Goal: Check status: Check status

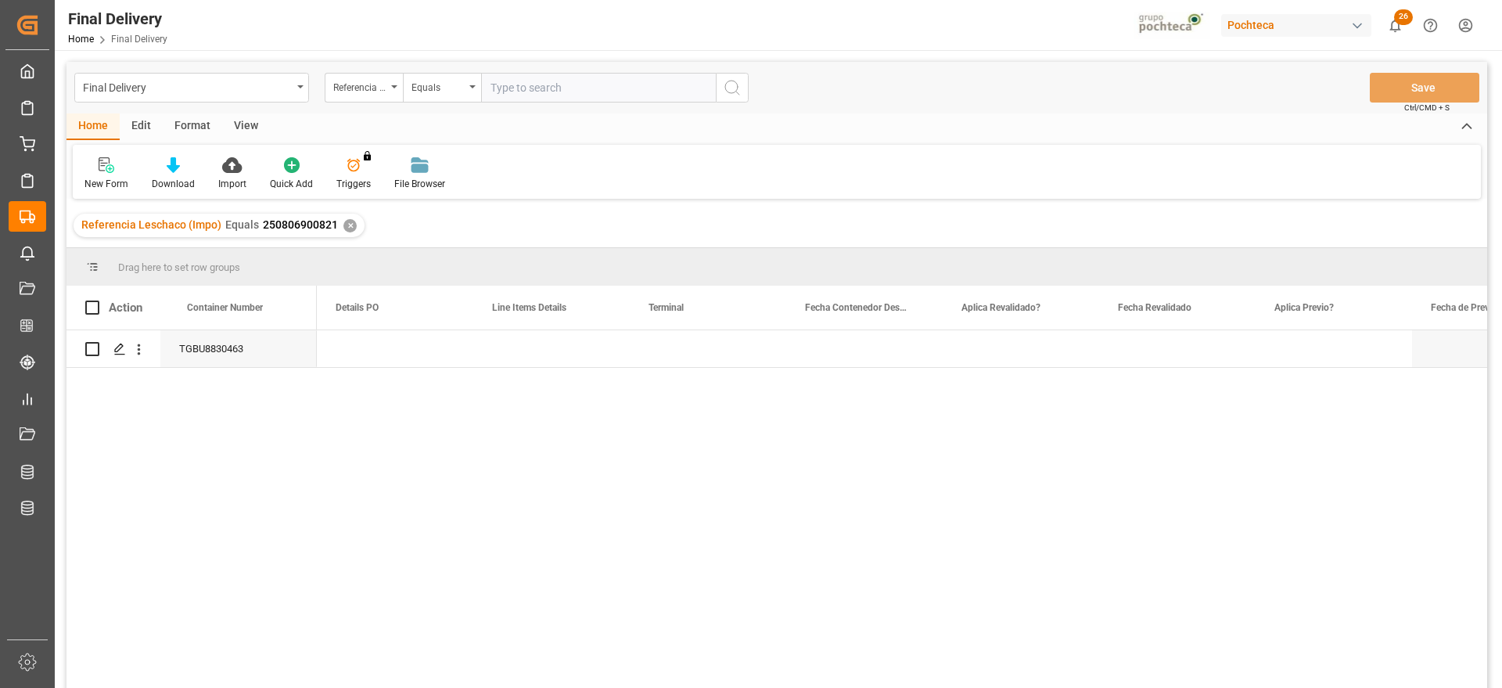
scroll to position [0, 1409]
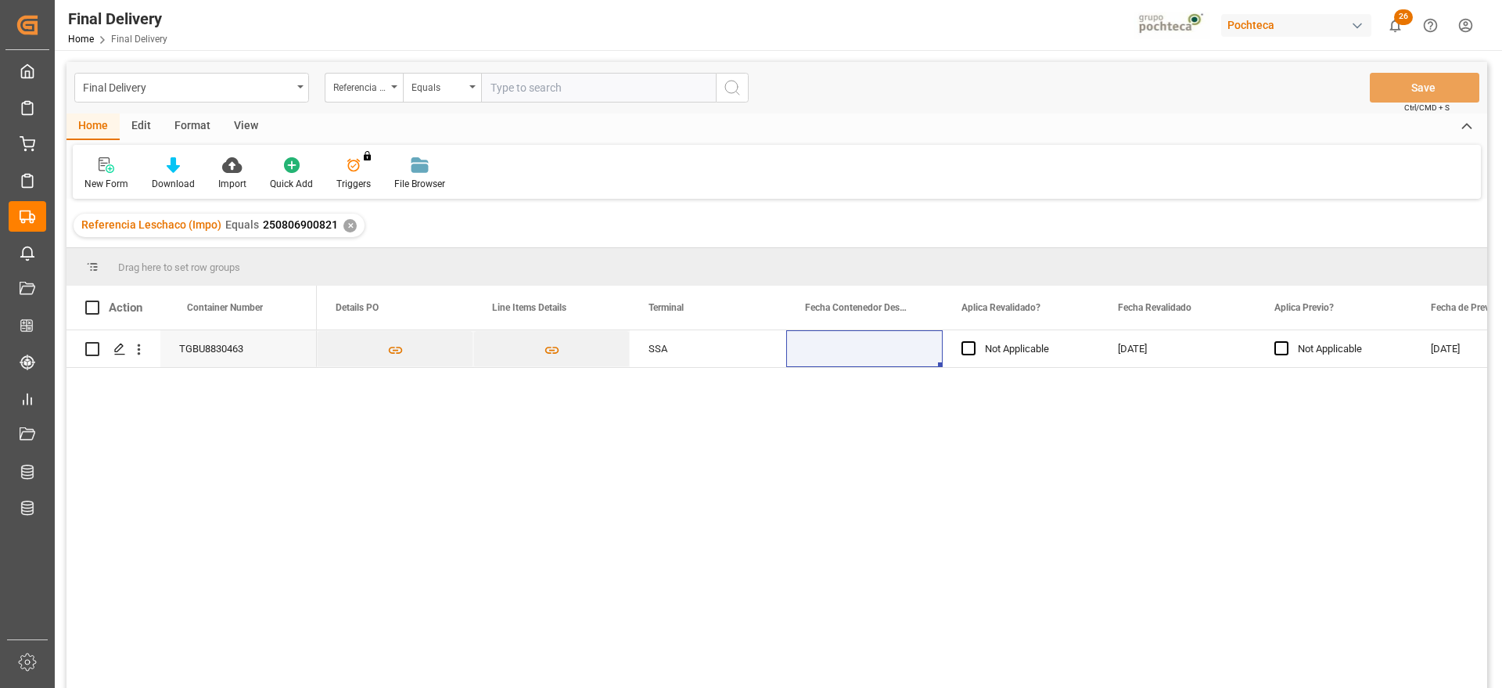
click at [344, 226] on div "✕" at bounding box center [350, 225] width 13 height 13
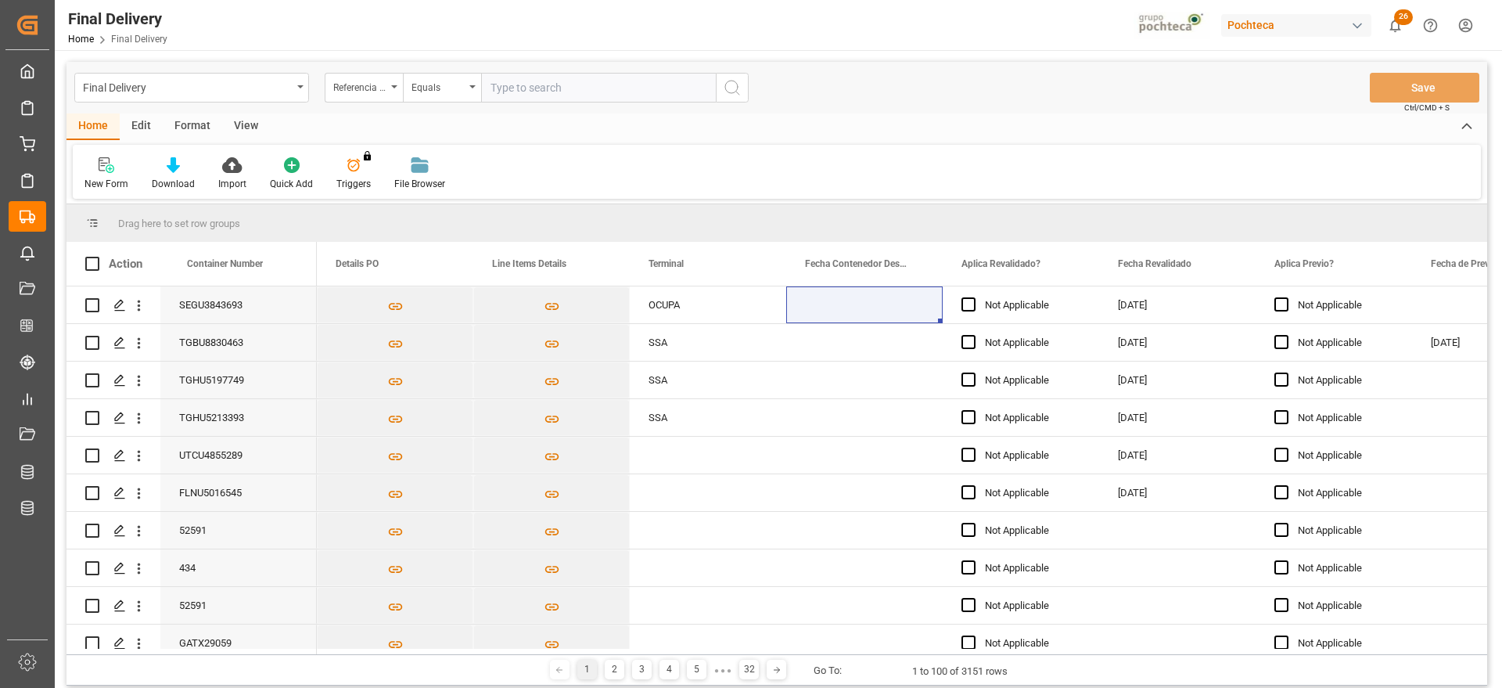
click at [547, 85] on input "text" at bounding box center [598, 88] width 235 height 30
paste input "250806900823"
type input "250806900823"
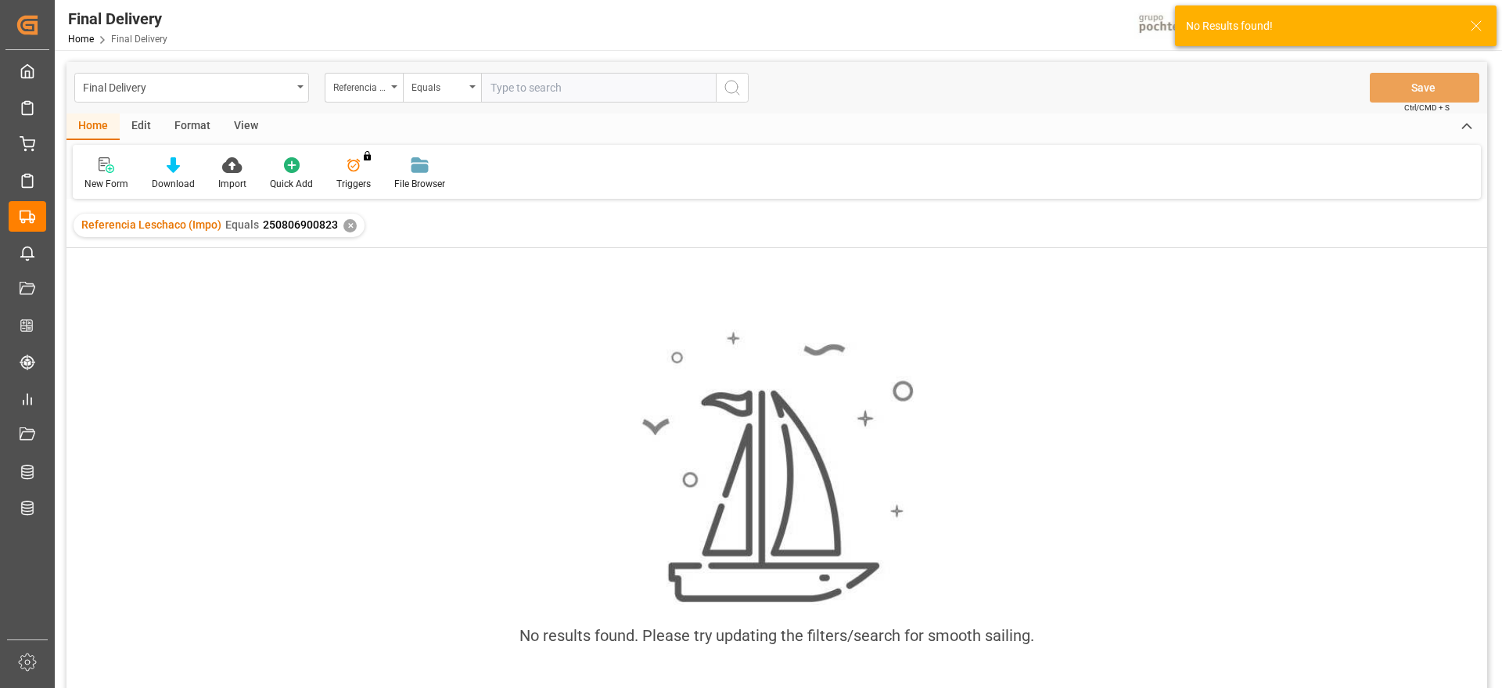
click at [347, 225] on div "✕" at bounding box center [350, 225] width 13 height 13
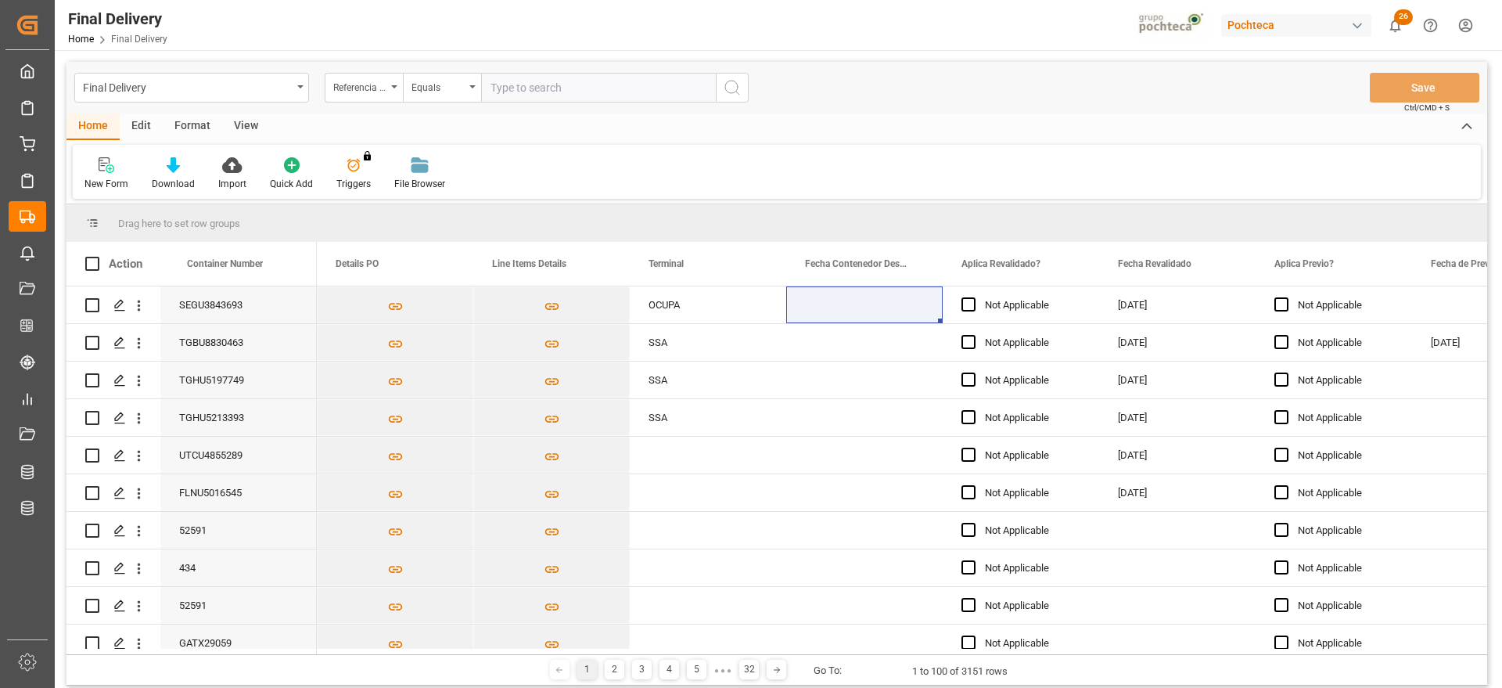
click at [499, 88] on input "text" at bounding box center [598, 88] width 235 height 30
click at [577, 91] on input "text" at bounding box center [598, 88] width 235 height 30
paste input "250806900823"
type input "250806900823"
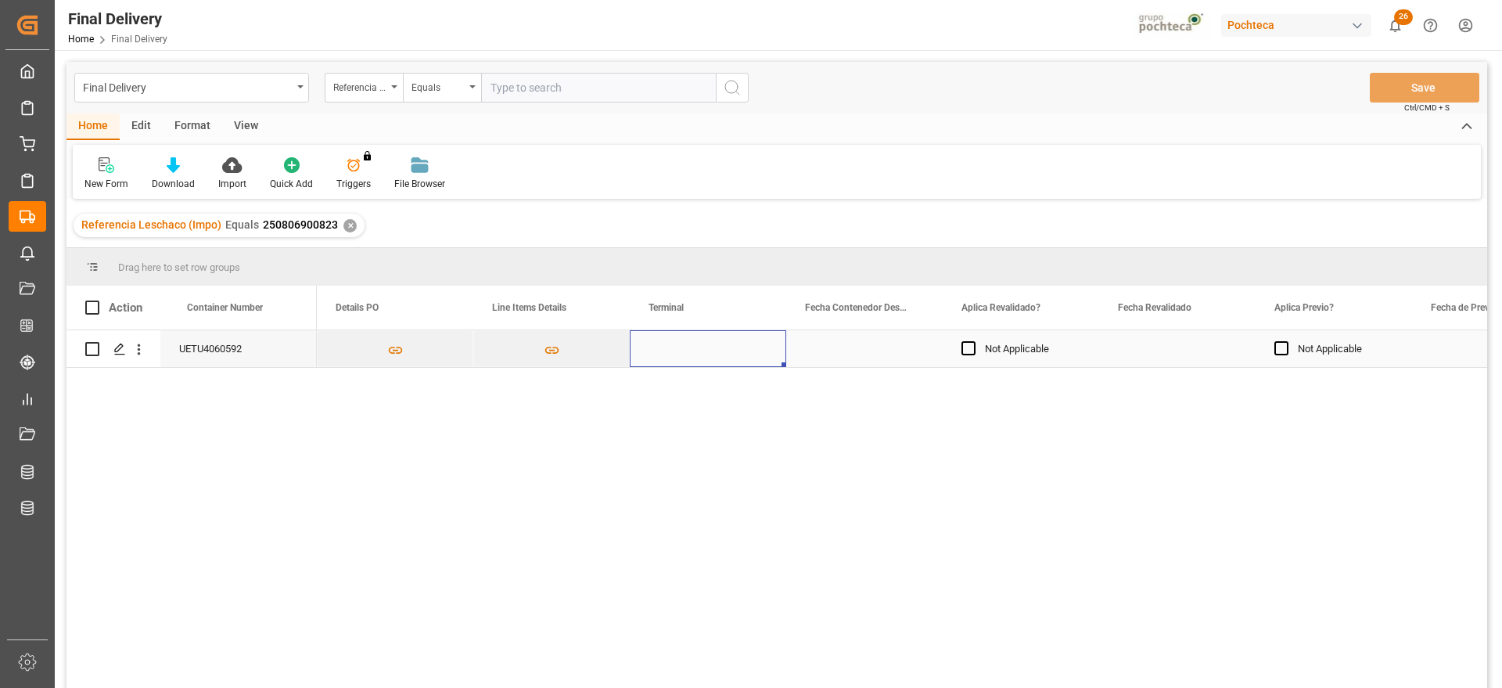
click at [709, 351] on div "Press SPACE to select this row." at bounding box center [708, 348] width 157 height 37
click at [1142, 365] on div "Press SPACE to select this row." at bounding box center [1177, 348] width 157 height 37
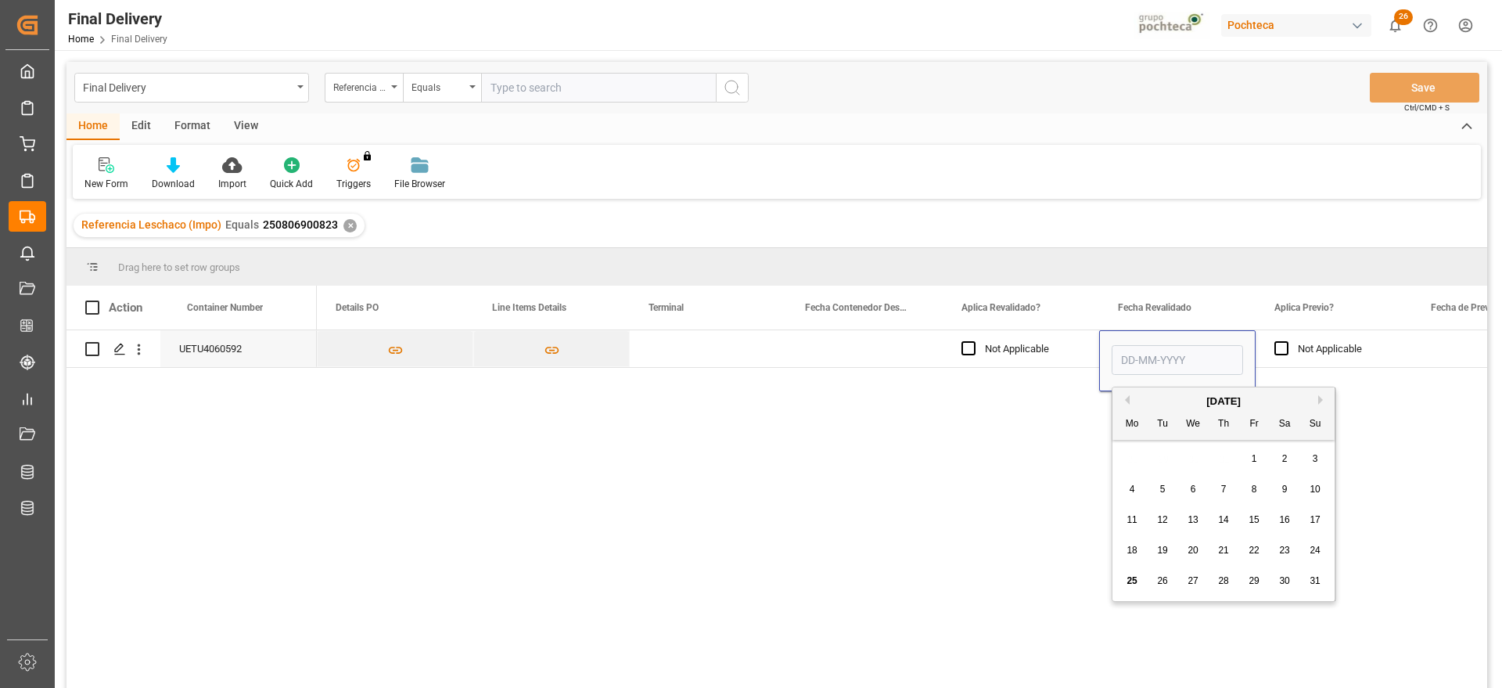
click at [1137, 578] on span "25" at bounding box center [1132, 580] width 10 height 11
type input "[DATE]"
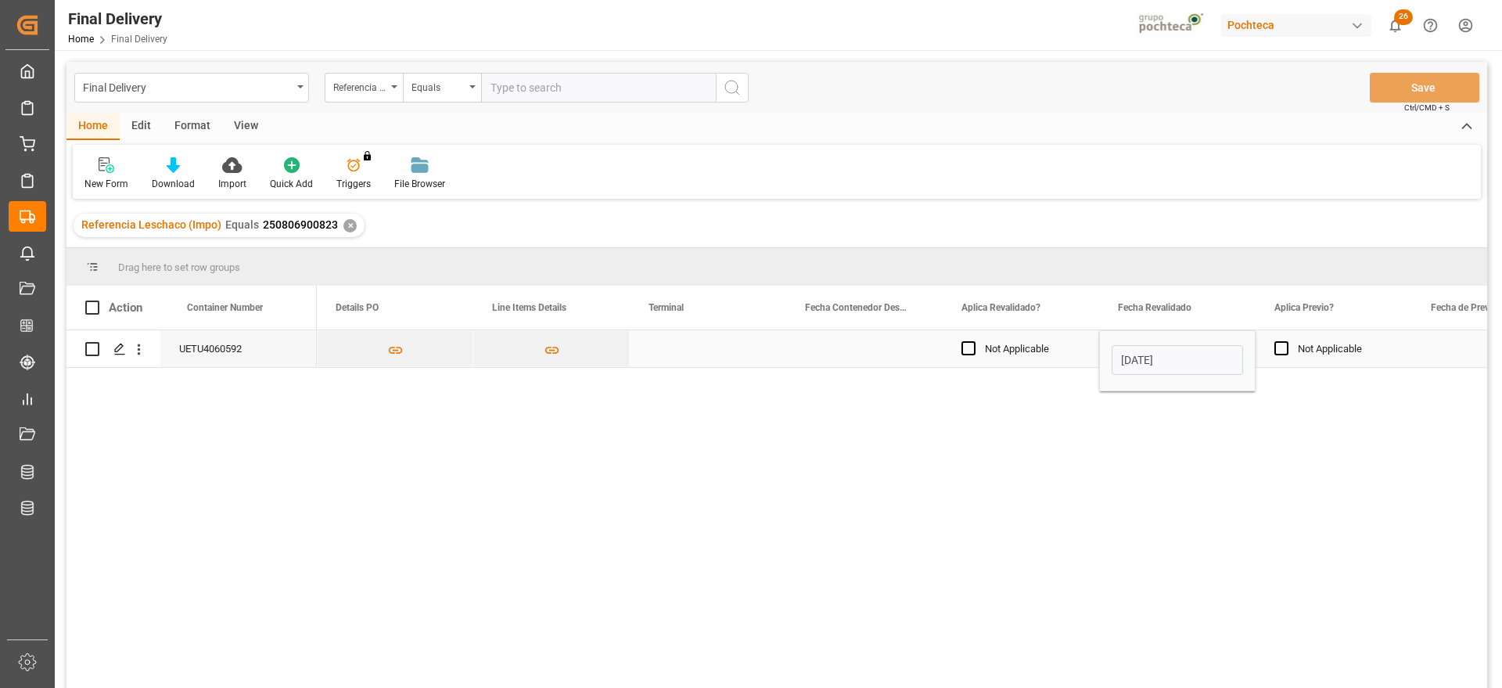
click at [1413, 350] on div "Press SPACE to select this row." at bounding box center [1490, 348] width 157 height 37
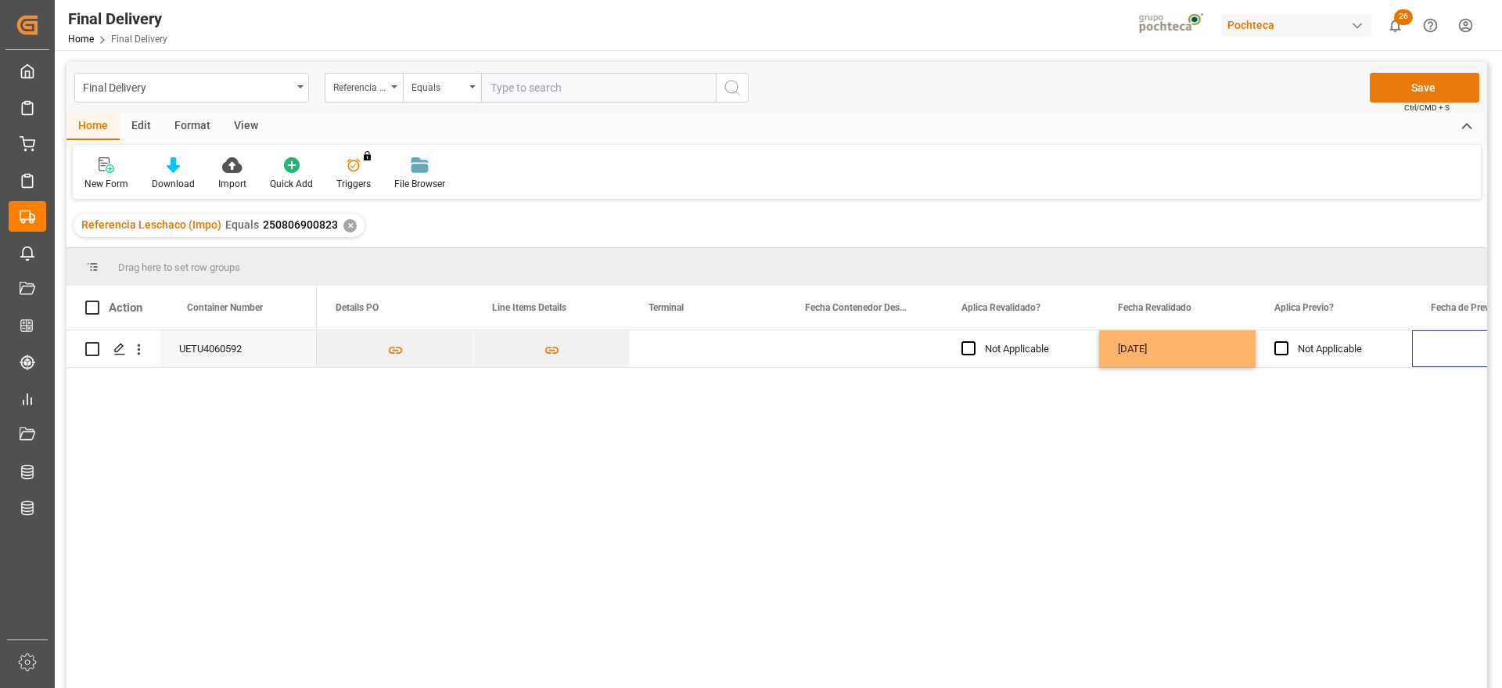
click at [1439, 83] on button "Save" at bounding box center [1425, 88] width 110 height 30
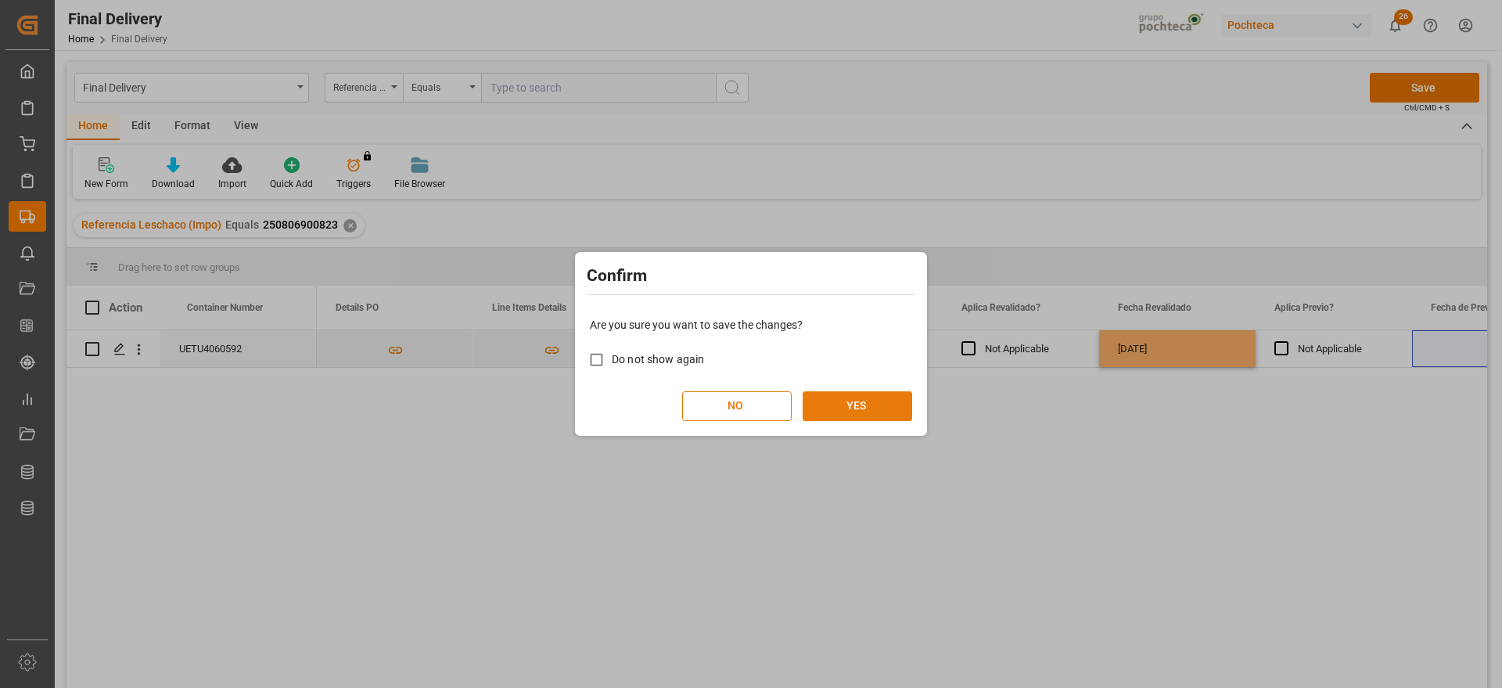
click at [856, 405] on button "YES" at bounding box center [858, 406] width 110 height 30
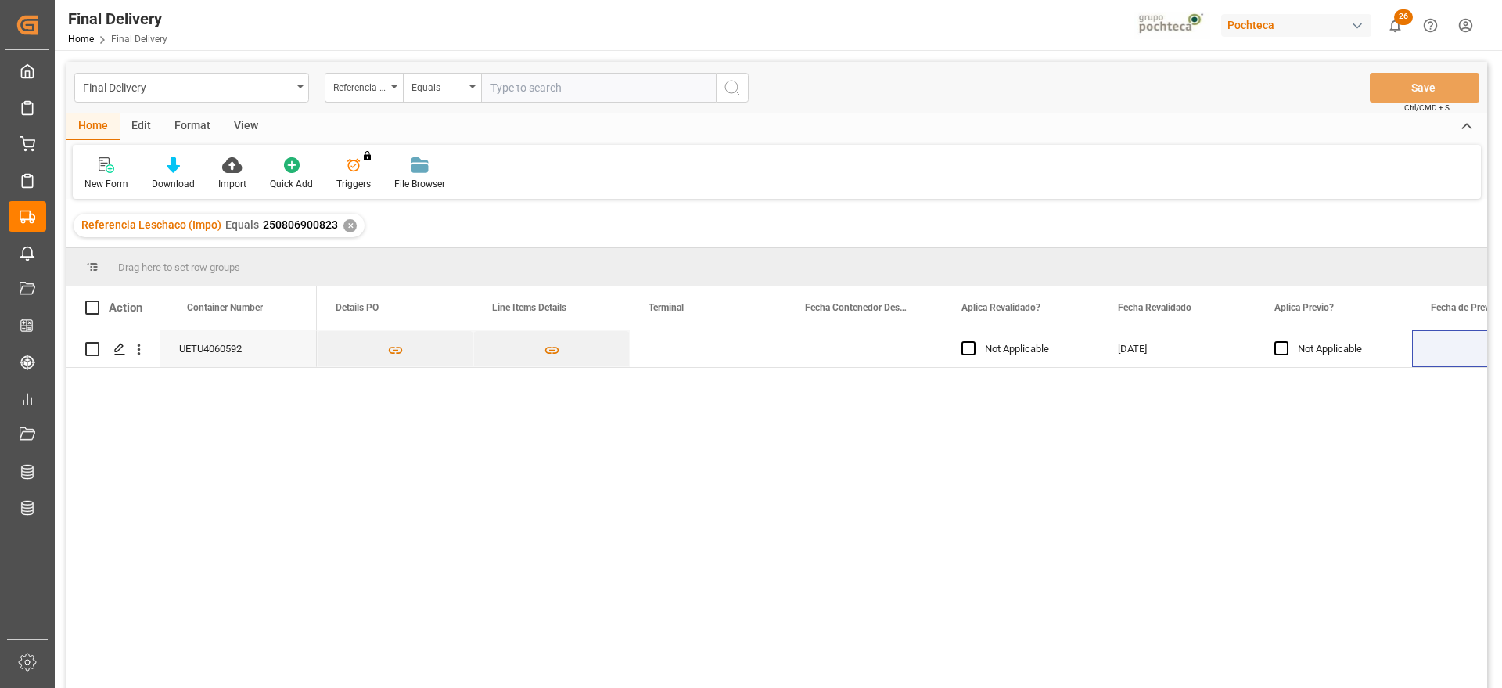
click at [347, 224] on div "✕" at bounding box center [350, 225] width 13 height 13
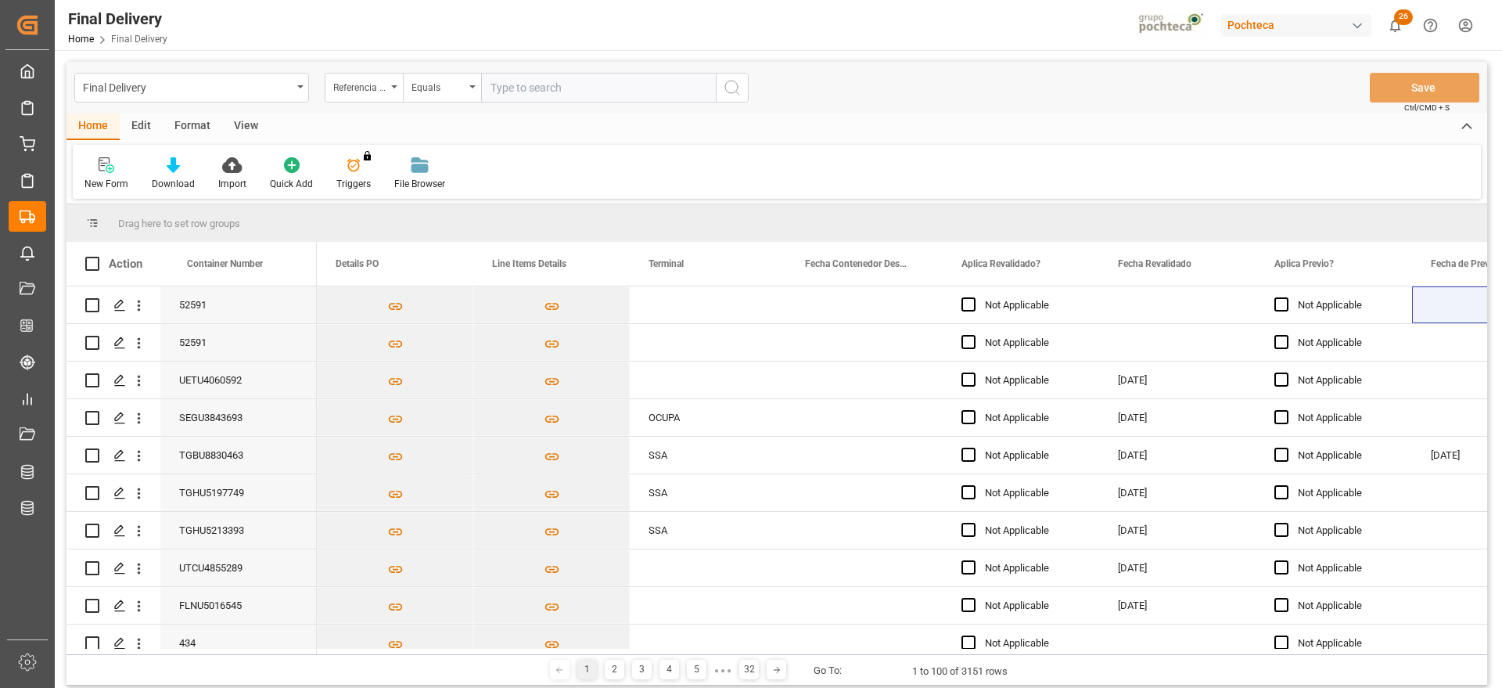
click at [545, 90] on input "text" at bounding box center [598, 88] width 235 height 30
paste input "250906900028"
type input "250906900028"
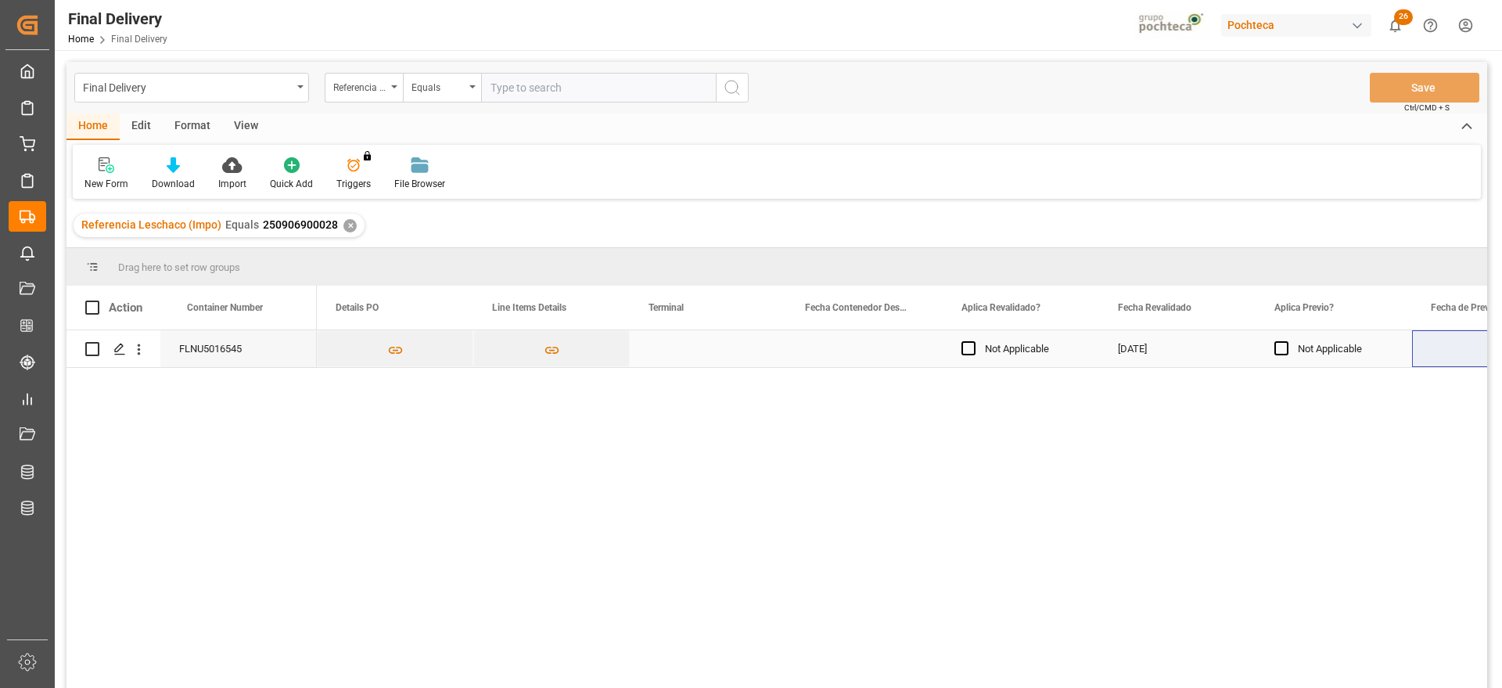
click at [1032, 354] on div "Not Applicable" at bounding box center [1032, 349] width 95 height 36
click at [1167, 355] on div "[DATE]" at bounding box center [1177, 348] width 157 height 37
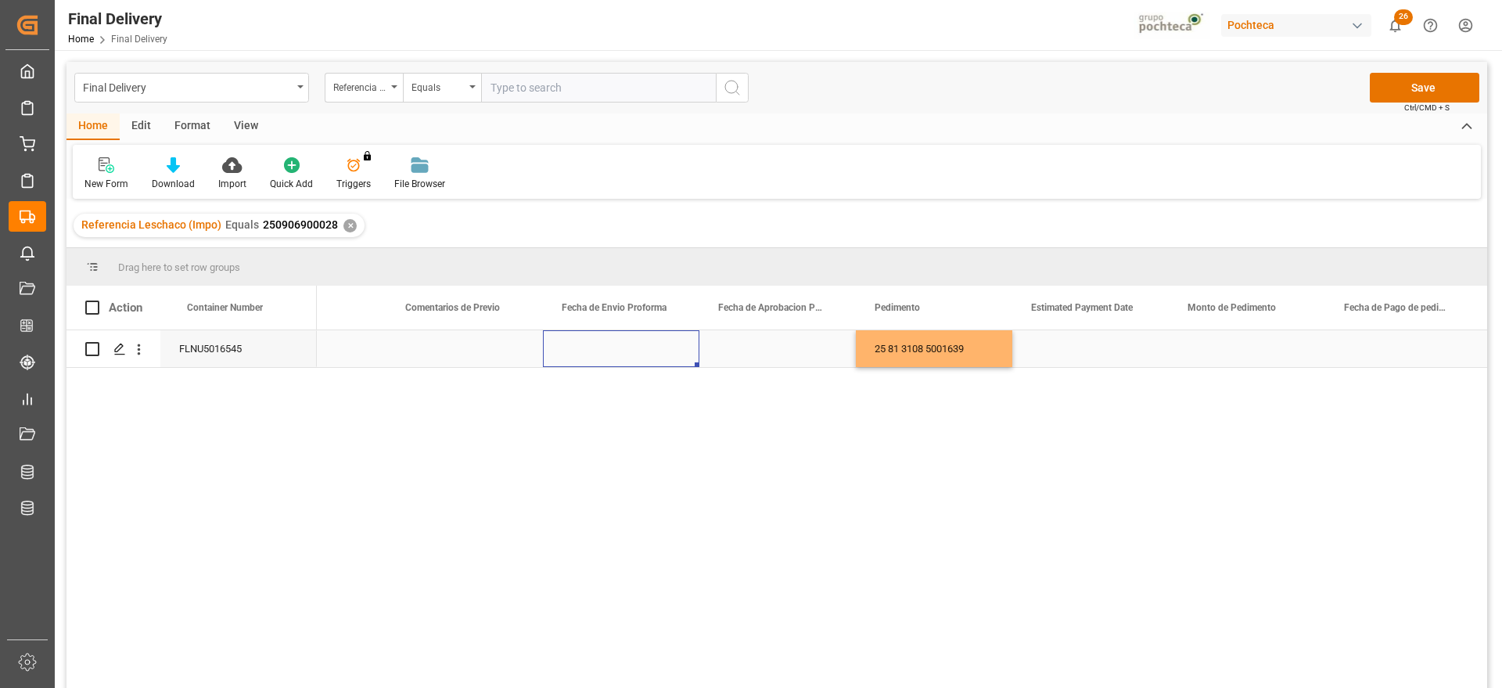
click at [608, 347] on div "Press SPACE to select this row." at bounding box center [621, 348] width 157 height 37
click at [625, 352] on div "Press SPACE to select this row." at bounding box center [621, 348] width 157 height 37
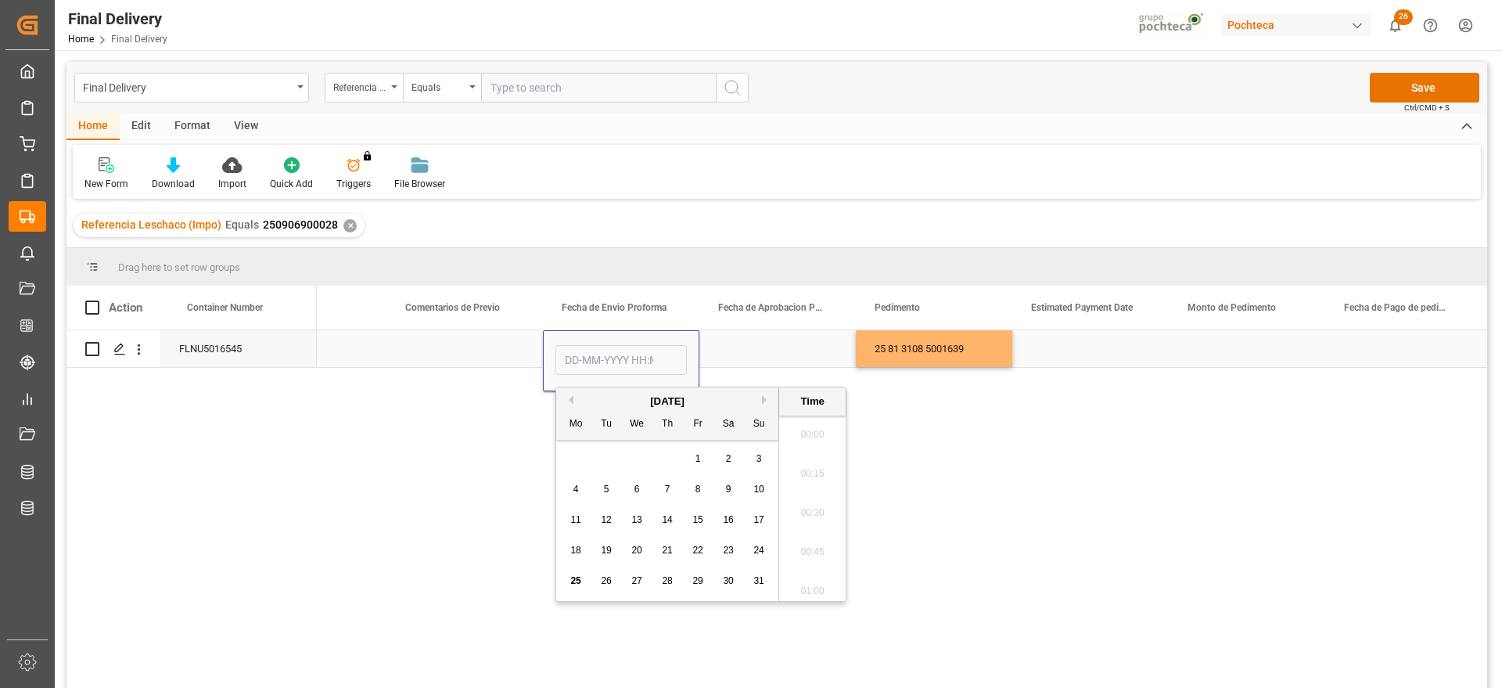
scroll to position [1766, 0]
click at [574, 488] on span "4" at bounding box center [576, 489] width 5 height 11
type input "[DATE] 00:00"
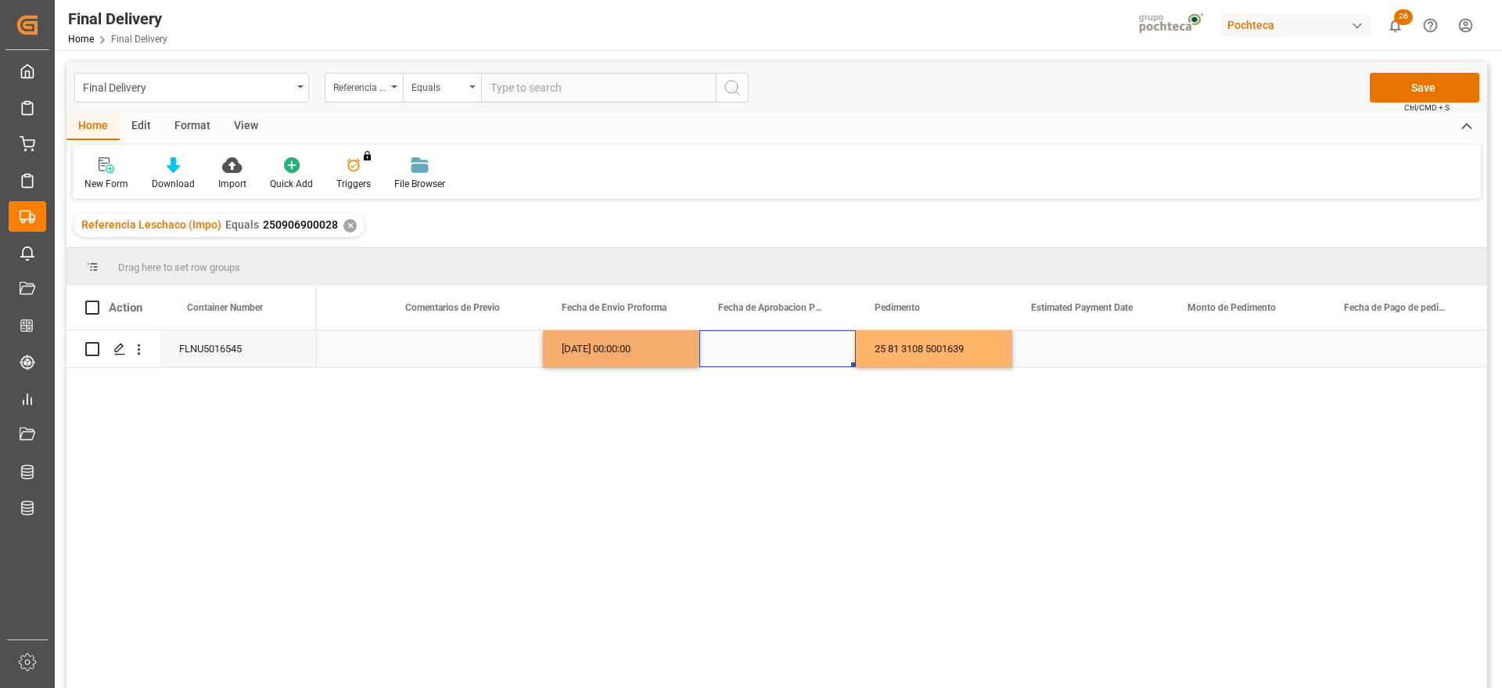
drag, startPoint x: 795, startPoint y: 351, endPoint x: 623, endPoint y: 351, distance: 172.2
click at [785, 351] on div "Press SPACE to select this row." at bounding box center [778, 348] width 157 height 37
click at [621, 351] on div "[DATE] 00:00:00" at bounding box center [621, 348] width 157 height 37
click at [783, 349] on div "Press SPACE to select this row." at bounding box center [778, 348] width 157 height 37
click at [1149, 362] on div "Press SPACE to select this row." at bounding box center [1091, 348] width 157 height 37
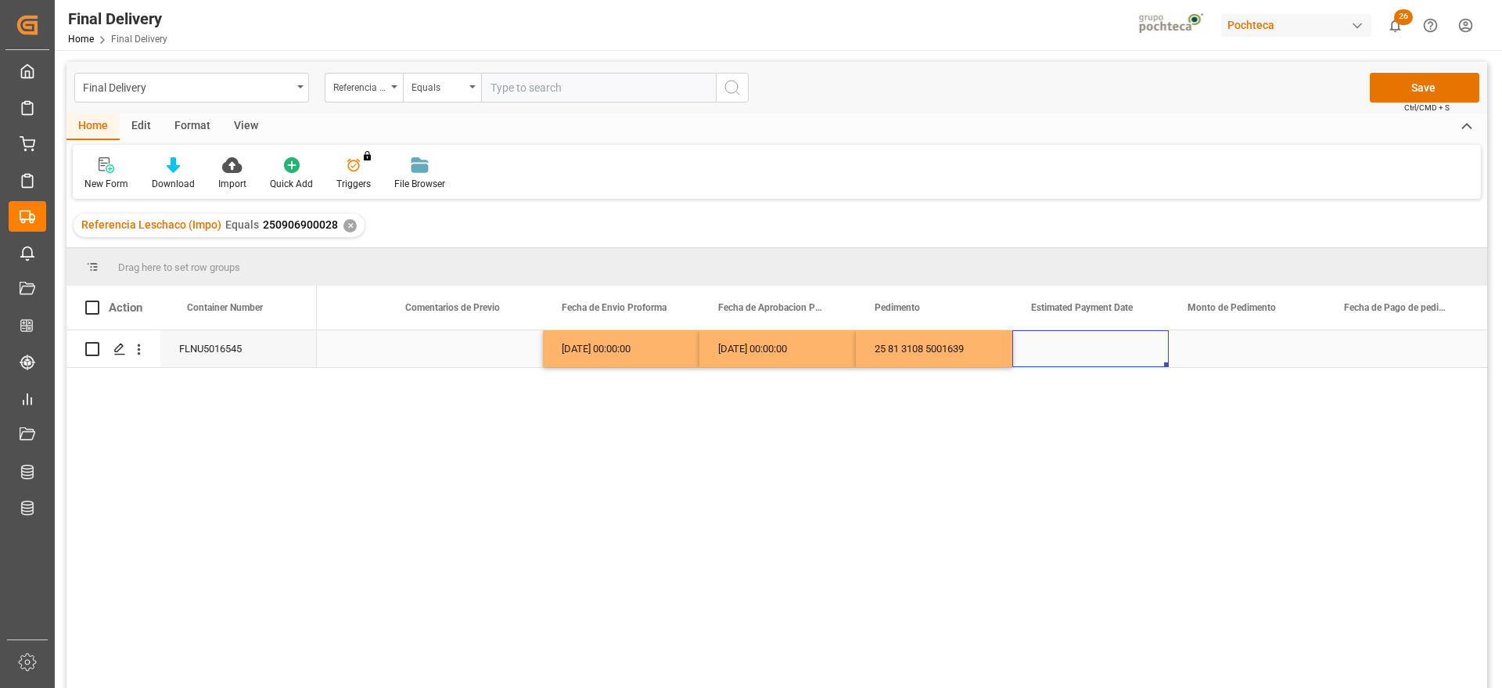
click at [1138, 347] on div "Press SPACE to select this row." at bounding box center [1091, 348] width 157 height 37
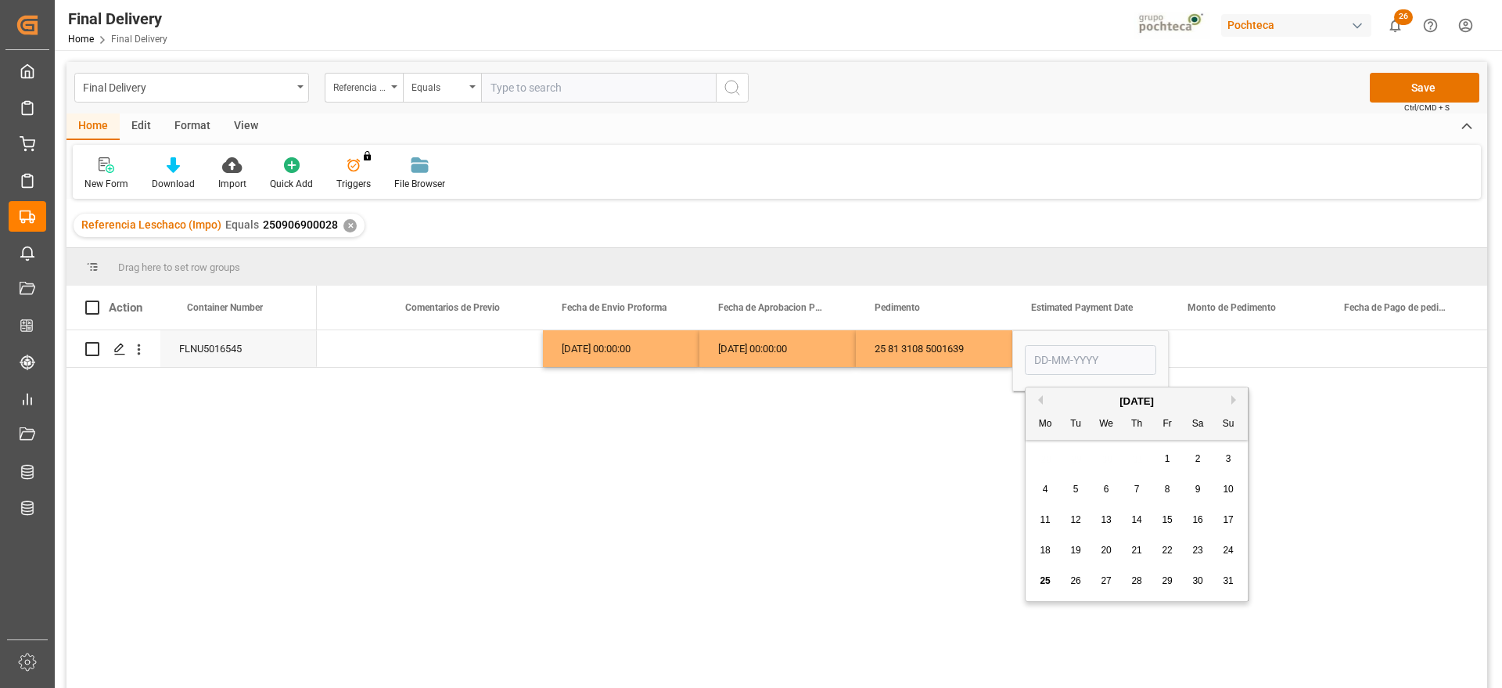
click at [1041, 581] on span "25" at bounding box center [1045, 580] width 10 height 11
type input "[DATE]"
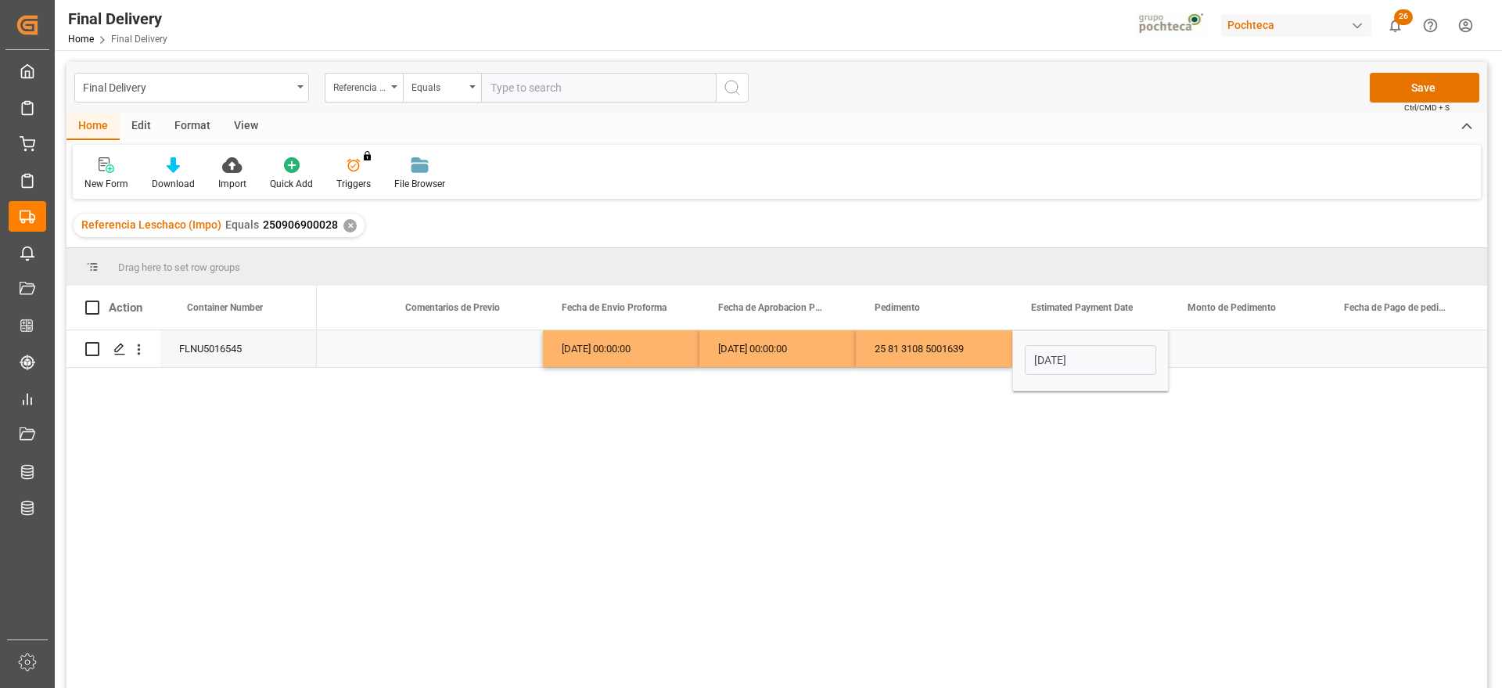
click at [1217, 350] on div "Press SPACE to select this row." at bounding box center [1247, 348] width 157 height 37
click at [1219, 353] on div "Press SPACE to select this row." at bounding box center [1247, 348] width 157 height 37
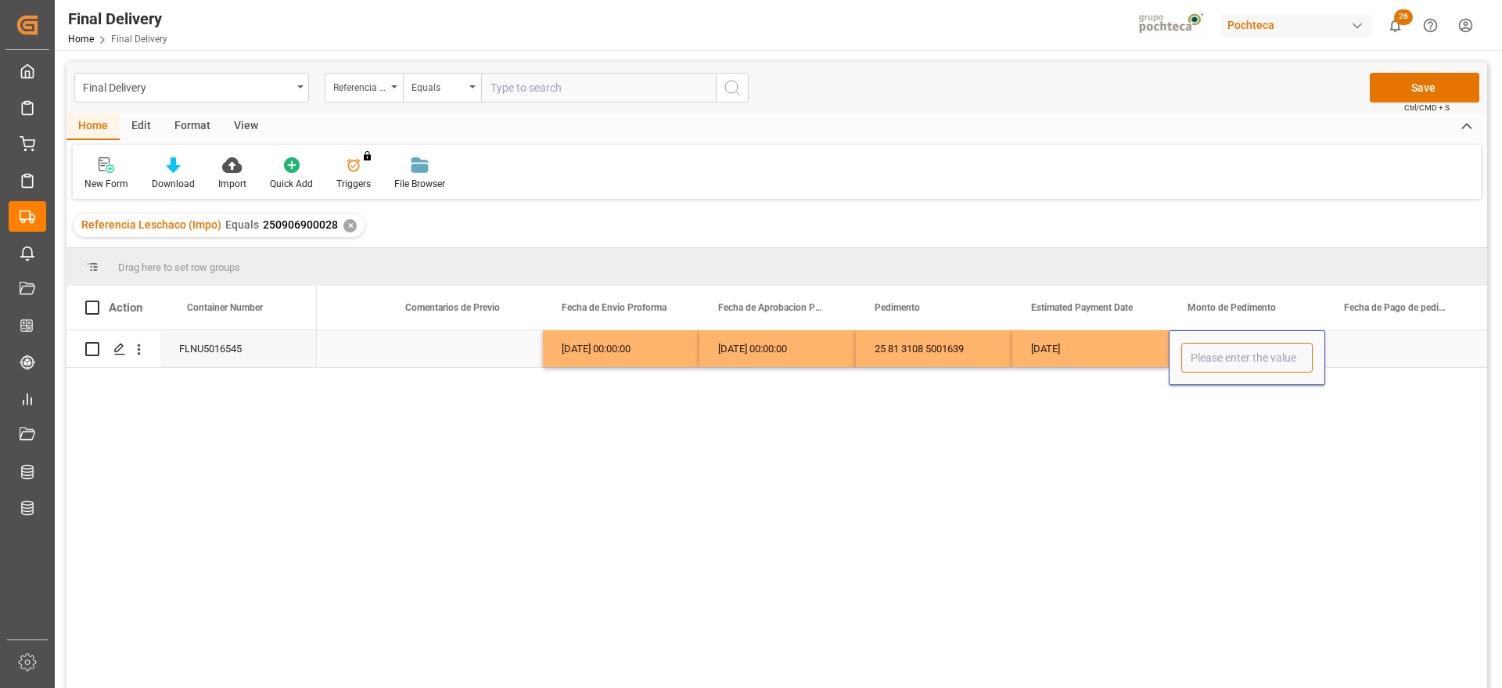
click at [1228, 354] on input "Press SPACE to select this row." at bounding box center [1247, 358] width 131 height 30
paste input "61164"
type input "61164"
click at [1360, 351] on div "Press SPACE to select this row." at bounding box center [1404, 348] width 157 height 37
click at [1096, 348] on div "[DATE]" at bounding box center [1091, 348] width 157 height 37
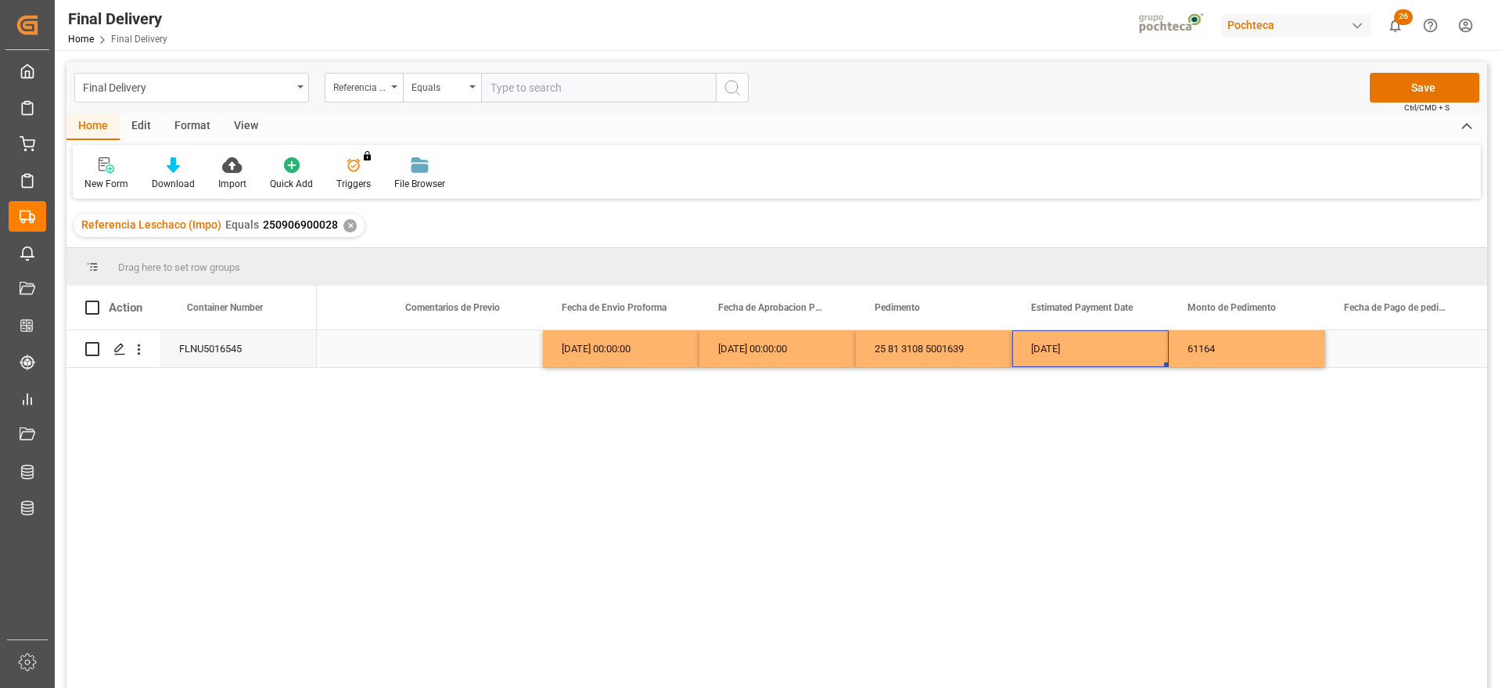
click at [1377, 347] on div "Press SPACE to select this row." at bounding box center [1404, 348] width 157 height 37
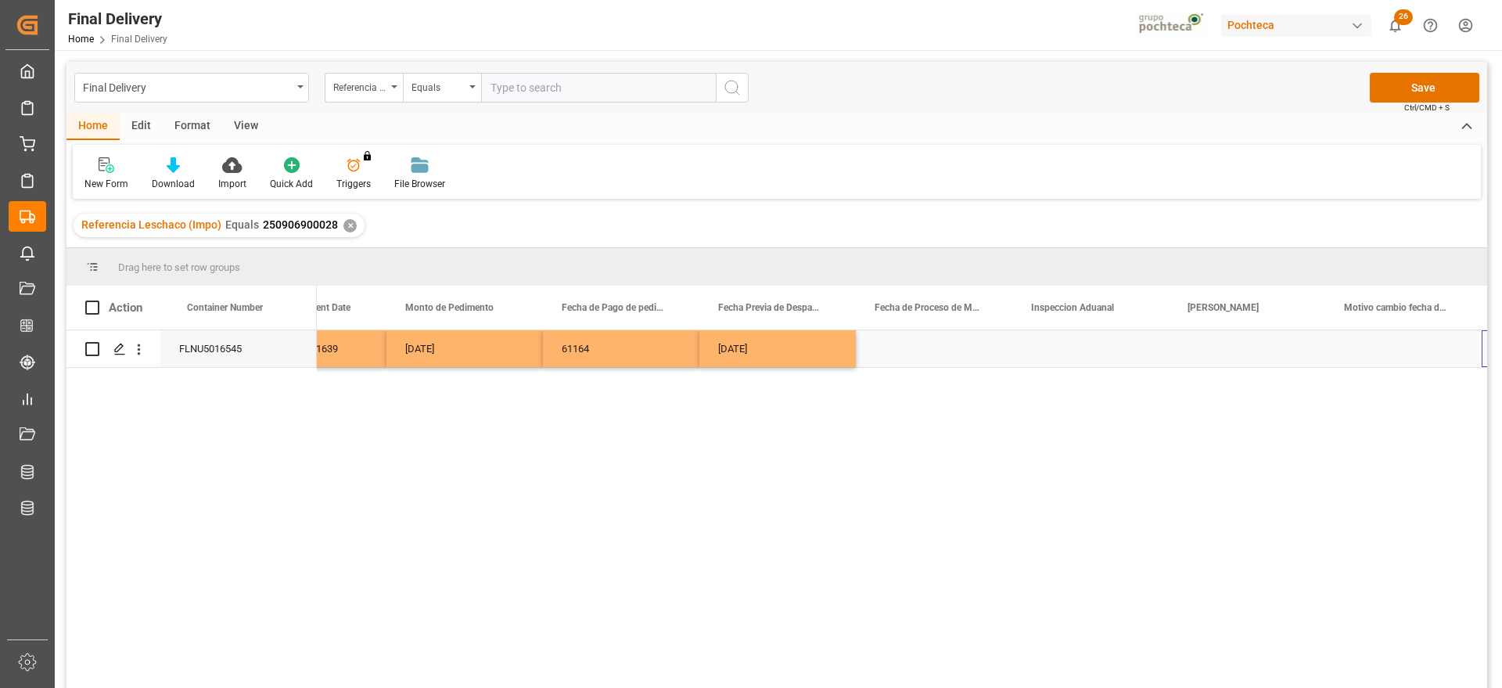
scroll to position [0, 3373]
click at [1164, 354] on div "Press SPACE to select this row." at bounding box center [1091, 348] width 157 height 37
click at [867, 336] on div "Press SPACE to select this row." at bounding box center [934, 348] width 157 height 37
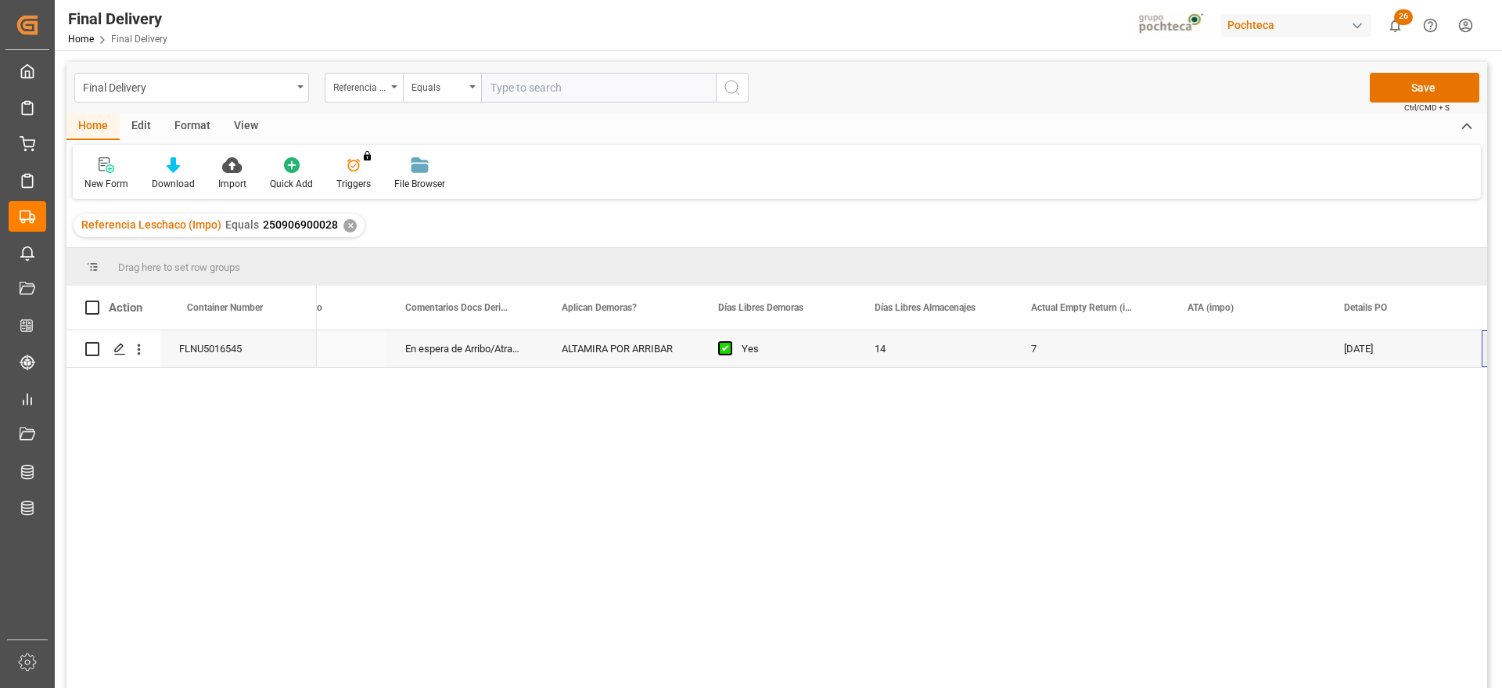
scroll to position [0, 400]
click at [1072, 353] on div "Press SPACE to select this row." at bounding box center [1091, 348] width 157 height 37
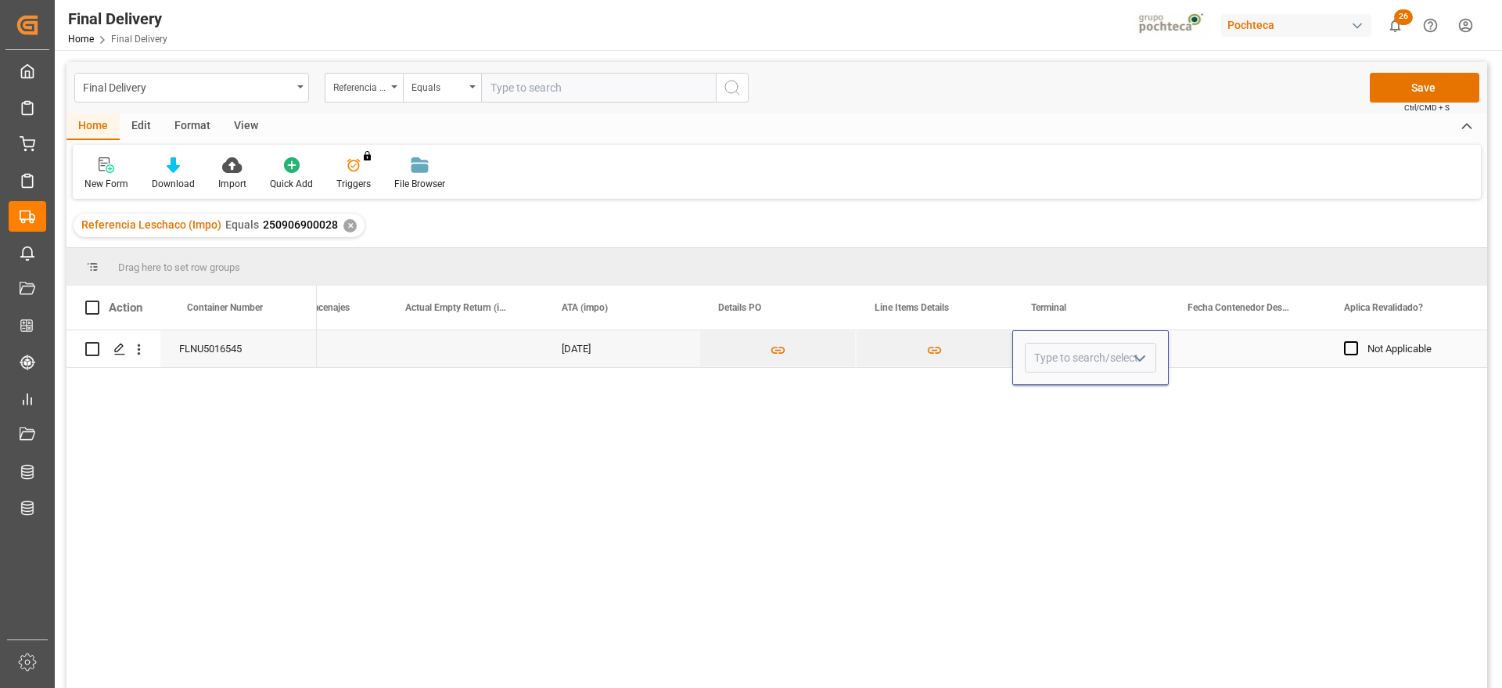
click at [1072, 353] on input "Press SPACE to select this row." at bounding box center [1090, 358] width 131 height 30
click at [1038, 390] on div "ATP" at bounding box center [1091, 402] width 130 height 55
type input "ATP"
click at [1236, 337] on div "Press SPACE to select this row." at bounding box center [1247, 348] width 157 height 37
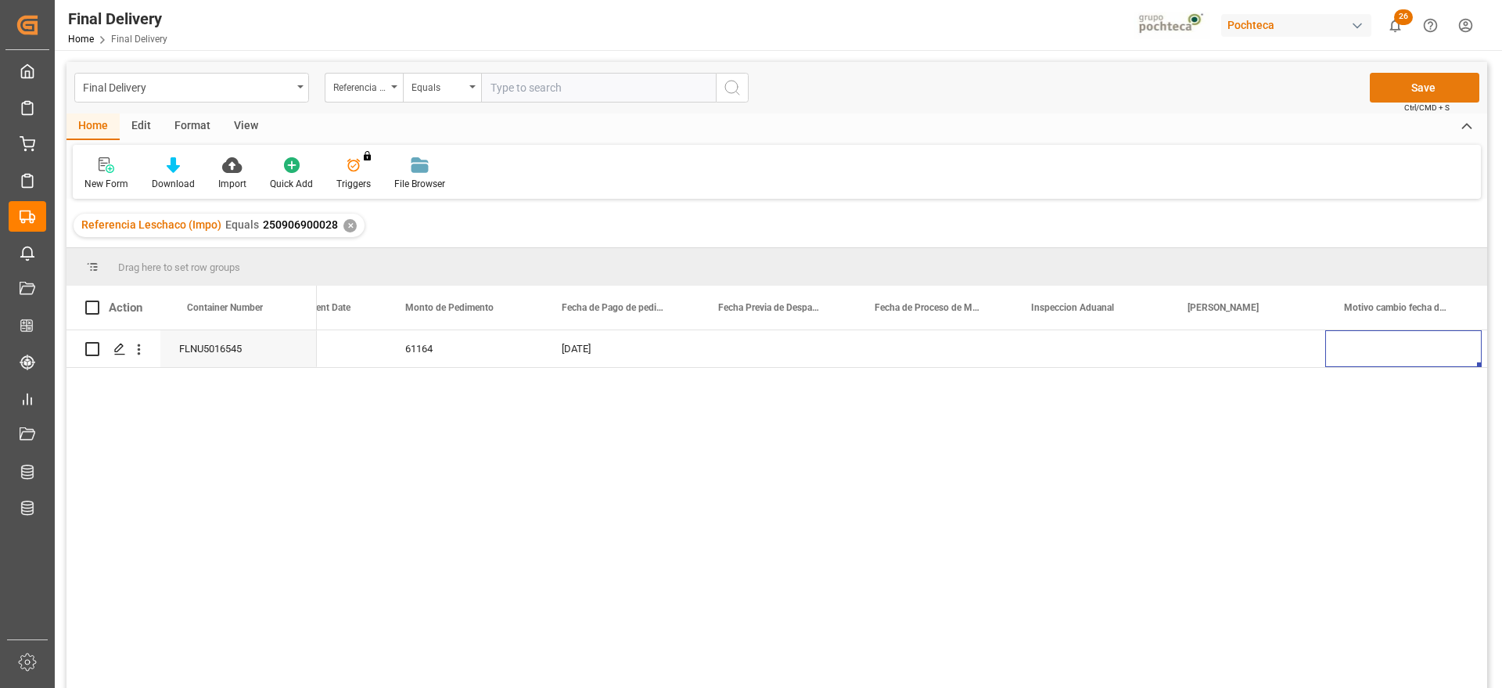
click at [1403, 89] on button "Save" at bounding box center [1425, 88] width 110 height 30
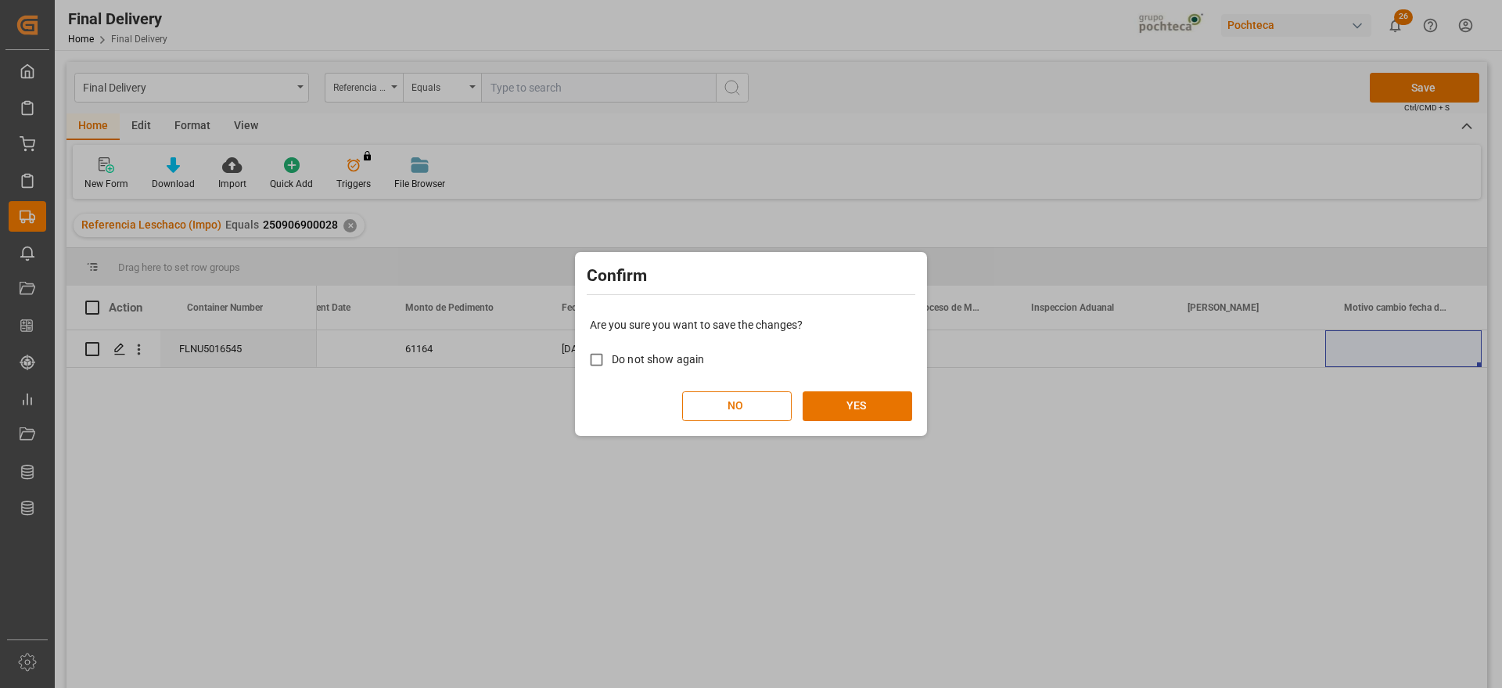
click at [915, 408] on div "Are you sure you want to save the changes? Do not show again NO YES" at bounding box center [751, 369] width 344 height 126
click at [884, 411] on button "YES" at bounding box center [858, 406] width 110 height 30
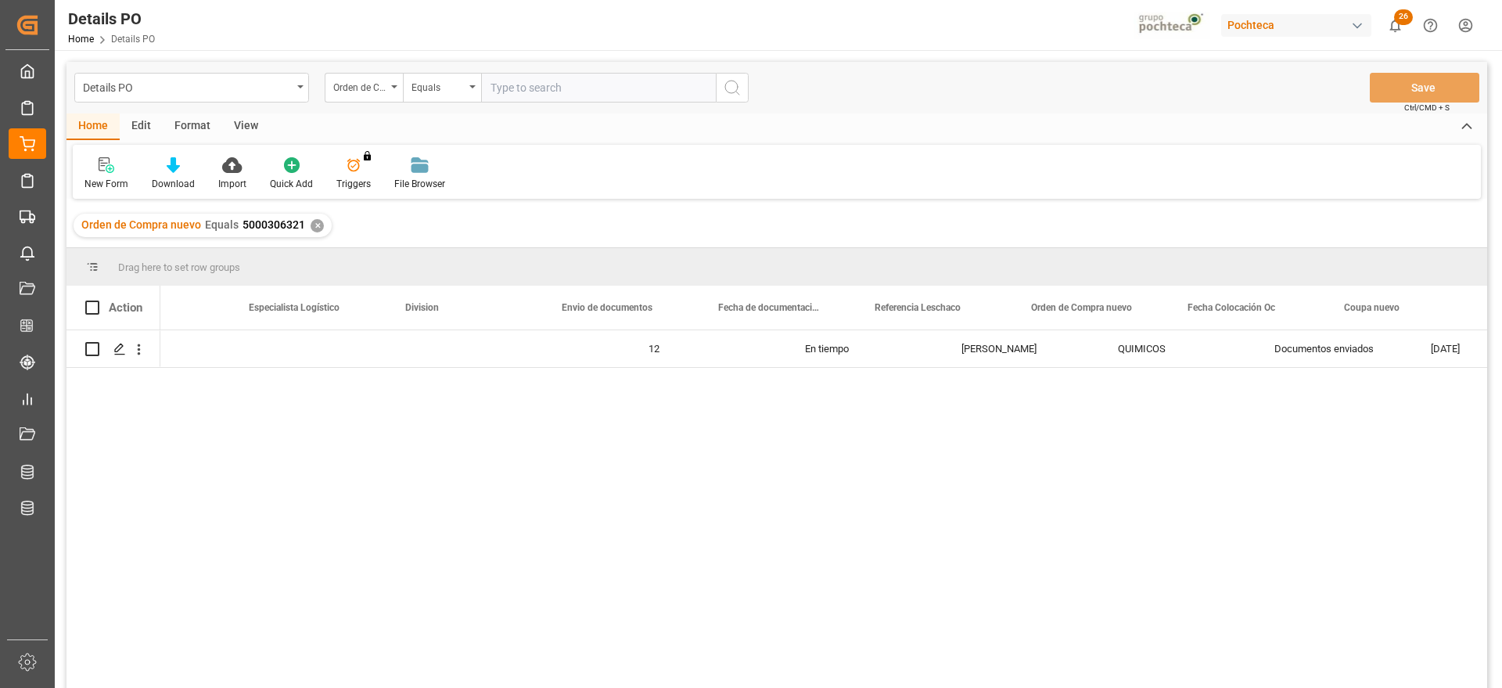
scroll to position [0, 713]
click at [311, 222] on div "✕" at bounding box center [317, 225] width 13 height 13
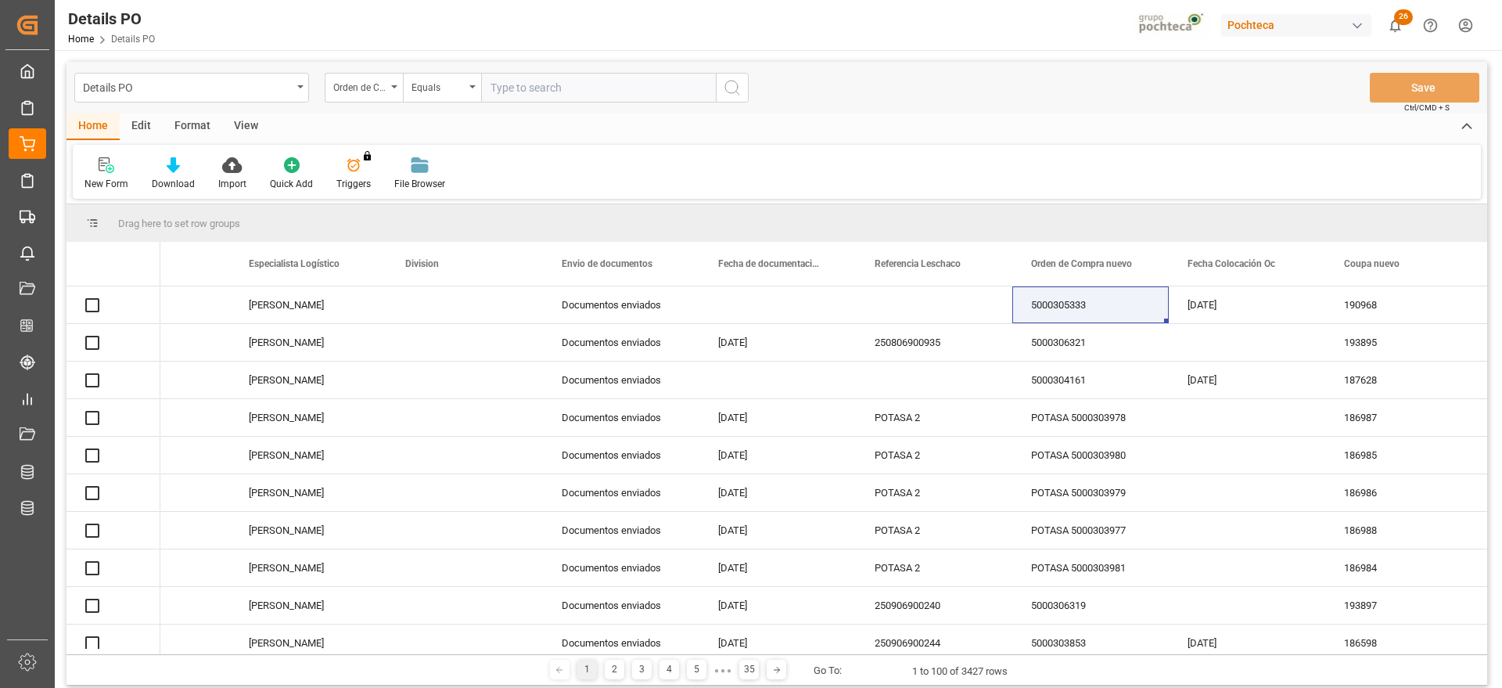
click at [560, 87] on input "text" at bounding box center [598, 88] width 235 height 30
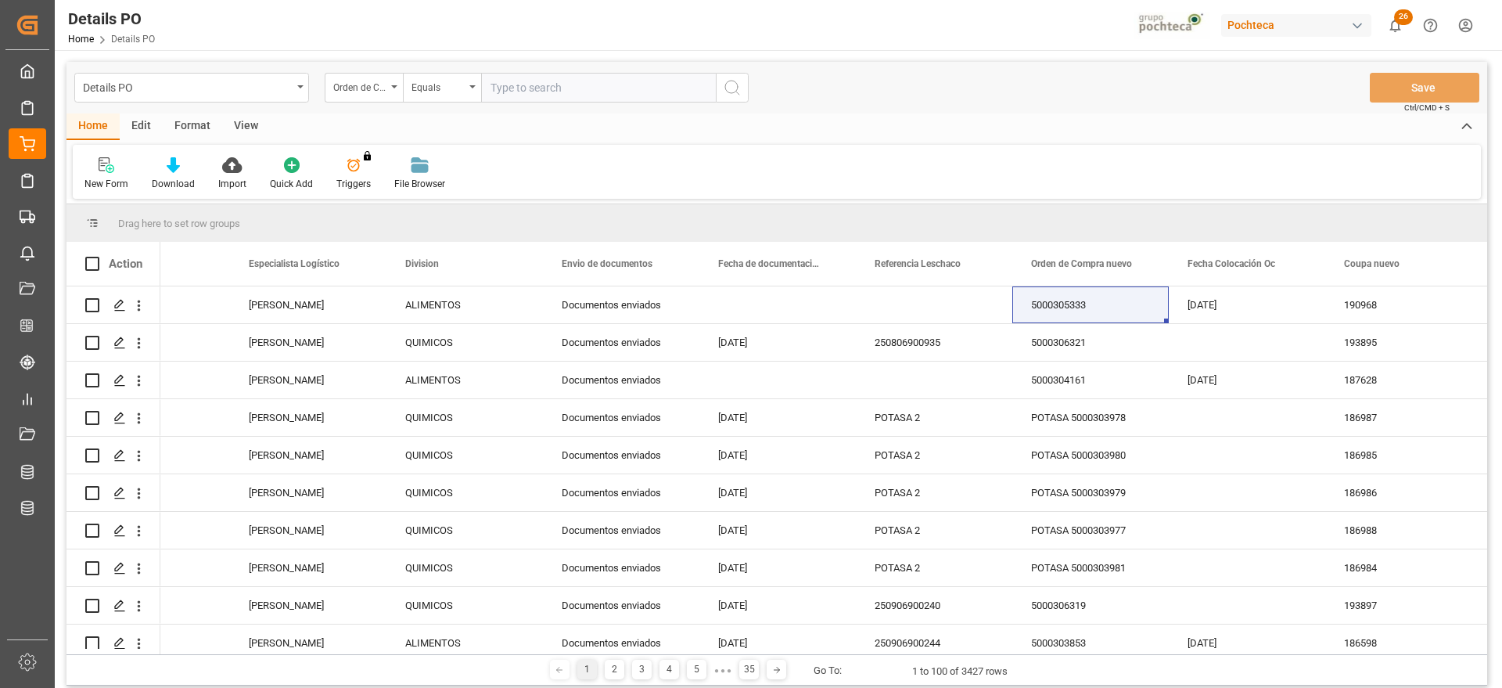
paste input "5000305839"
type input "5000305839"
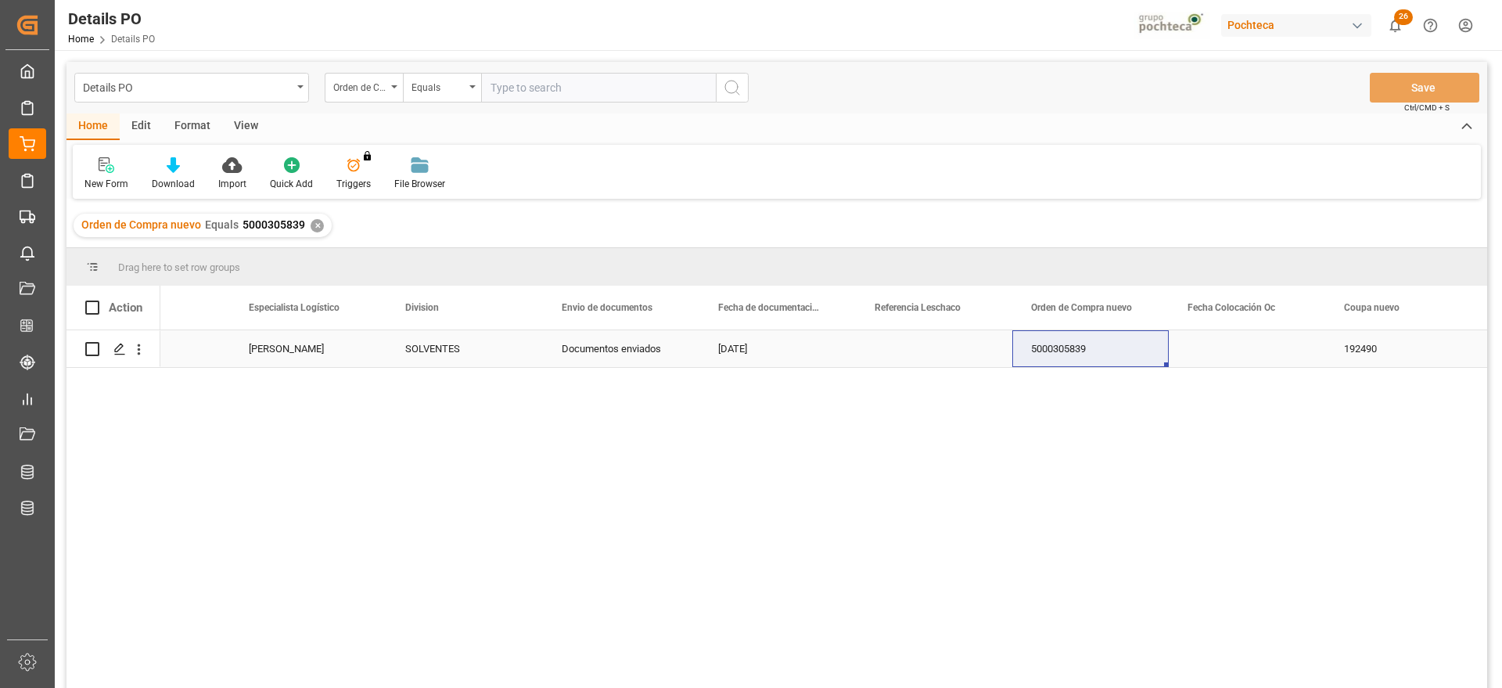
click at [920, 335] on div "Press SPACE to select this row." at bounding box center [934, 348] width 157 height 37
click at [918, 356] on div "Press SPACE to select this row." at bounding box center [934, 348] width 157 height 37
click at [919, 354] on input "Press SPACE to select this row." at bounding box center [934, 358] width 131 height 30
paste input "250806900823"
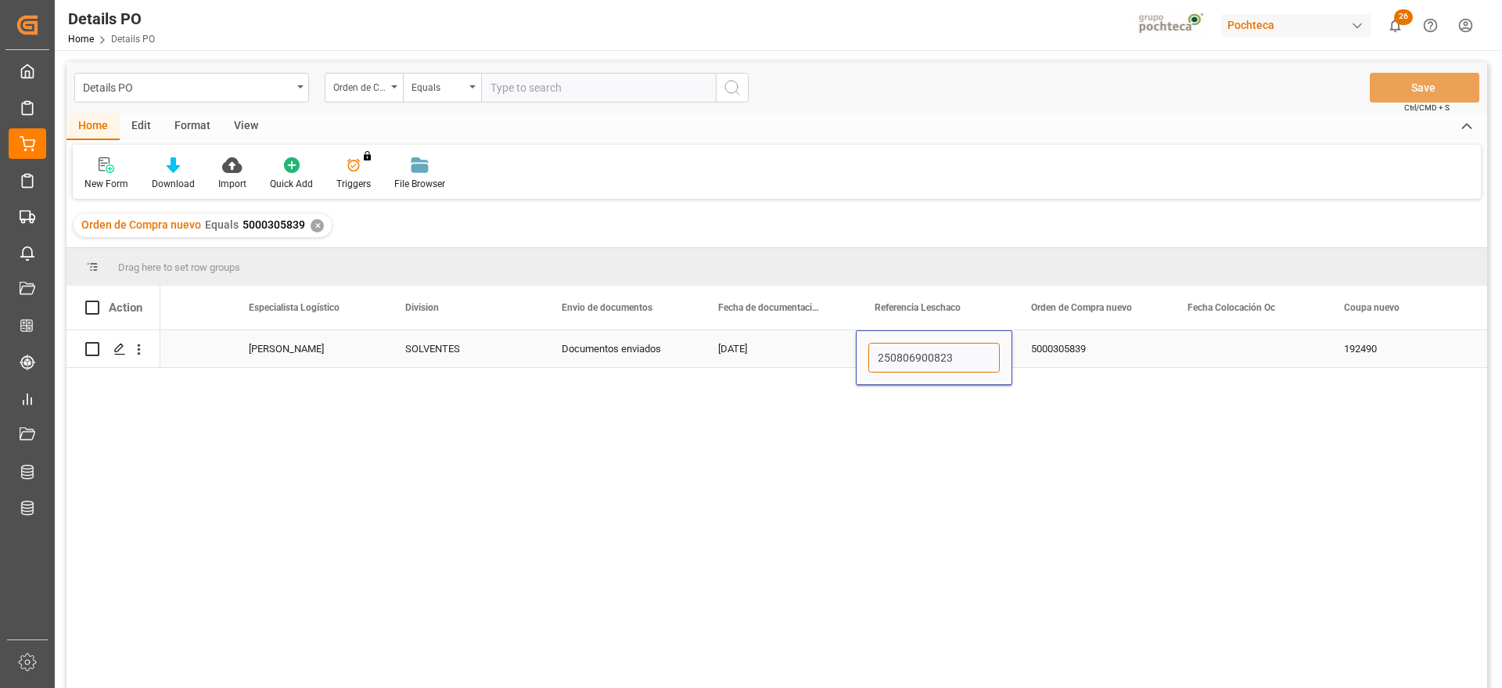
type input "250806900823"
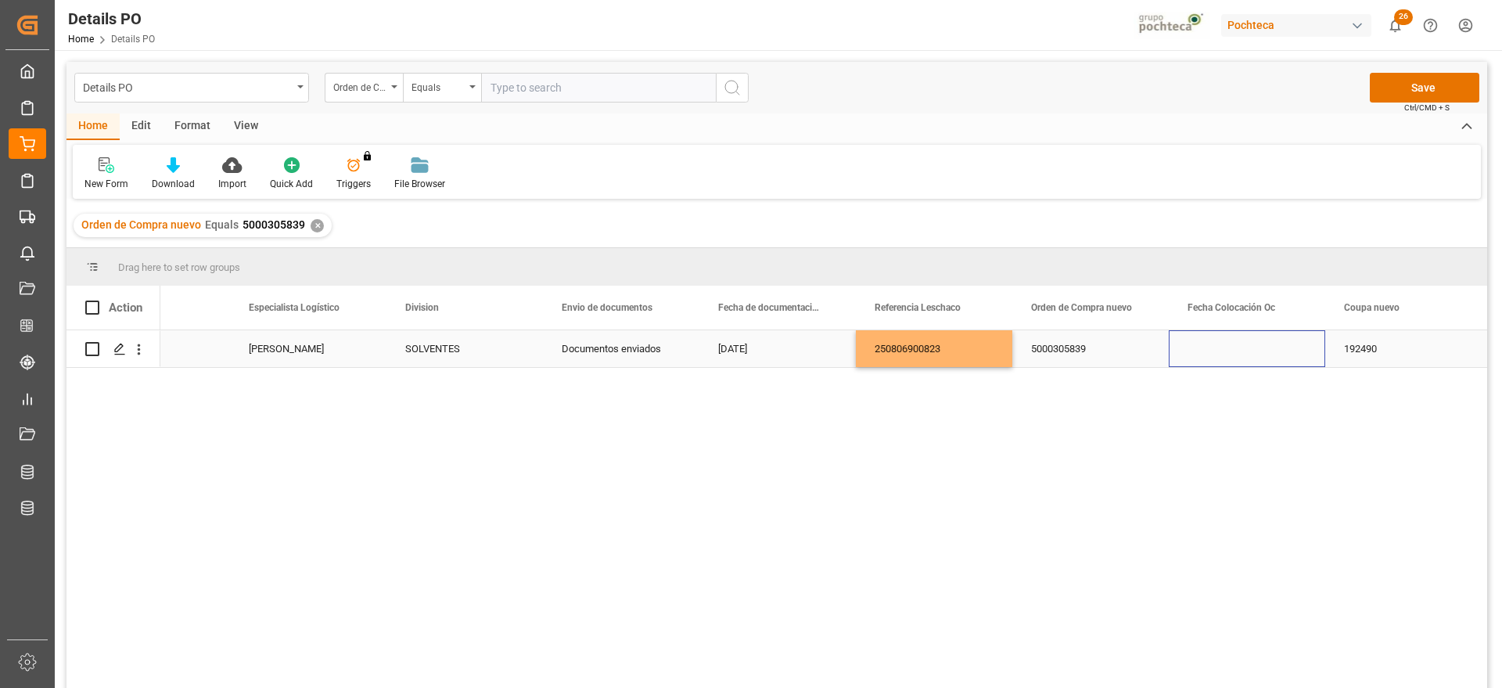
click at [1274, 357] on div "Press SPACE to select this row." at bounding box center [1247, 348] width 157 height 37
click at [1387, 77] on button "Save" at bounding box center [1425, 88] width 110 height 30
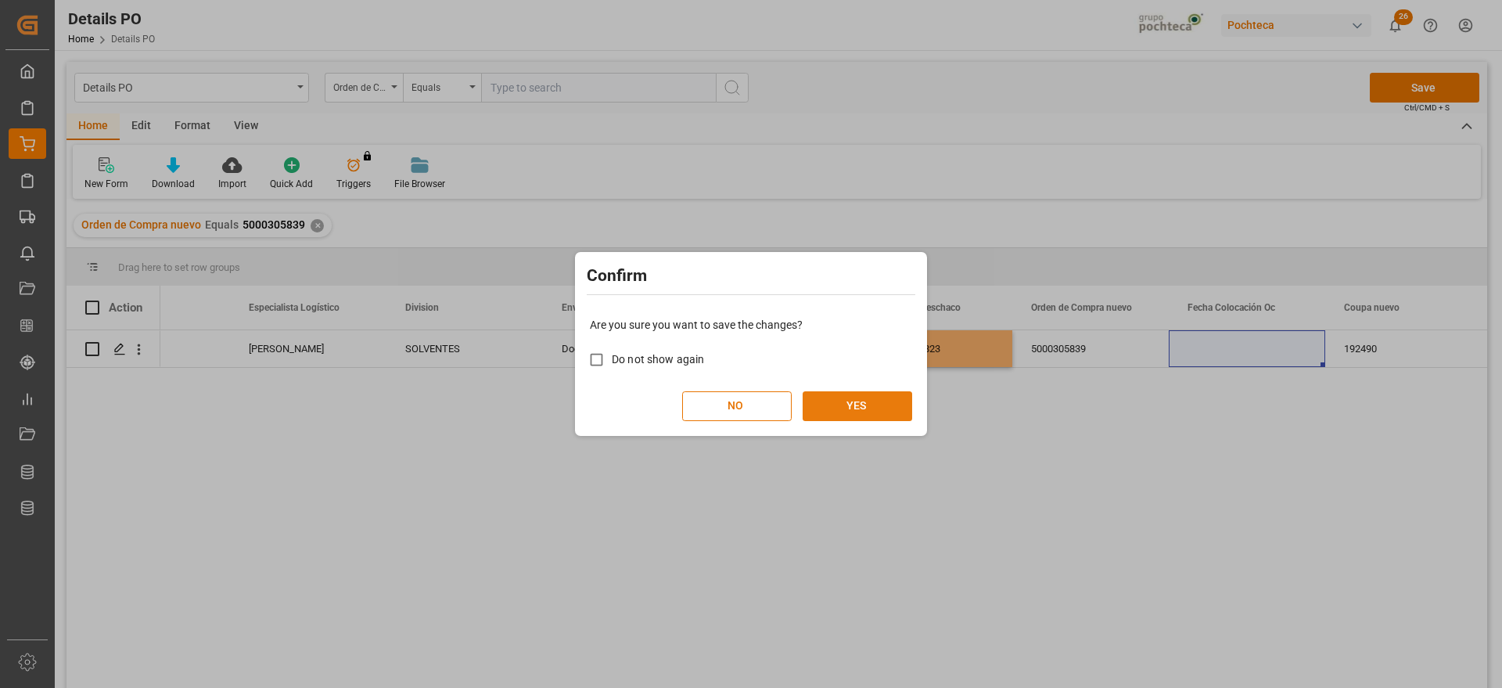
click at [888, 397] on button "YES" at bounding box center [858, 406] width 110 height 30
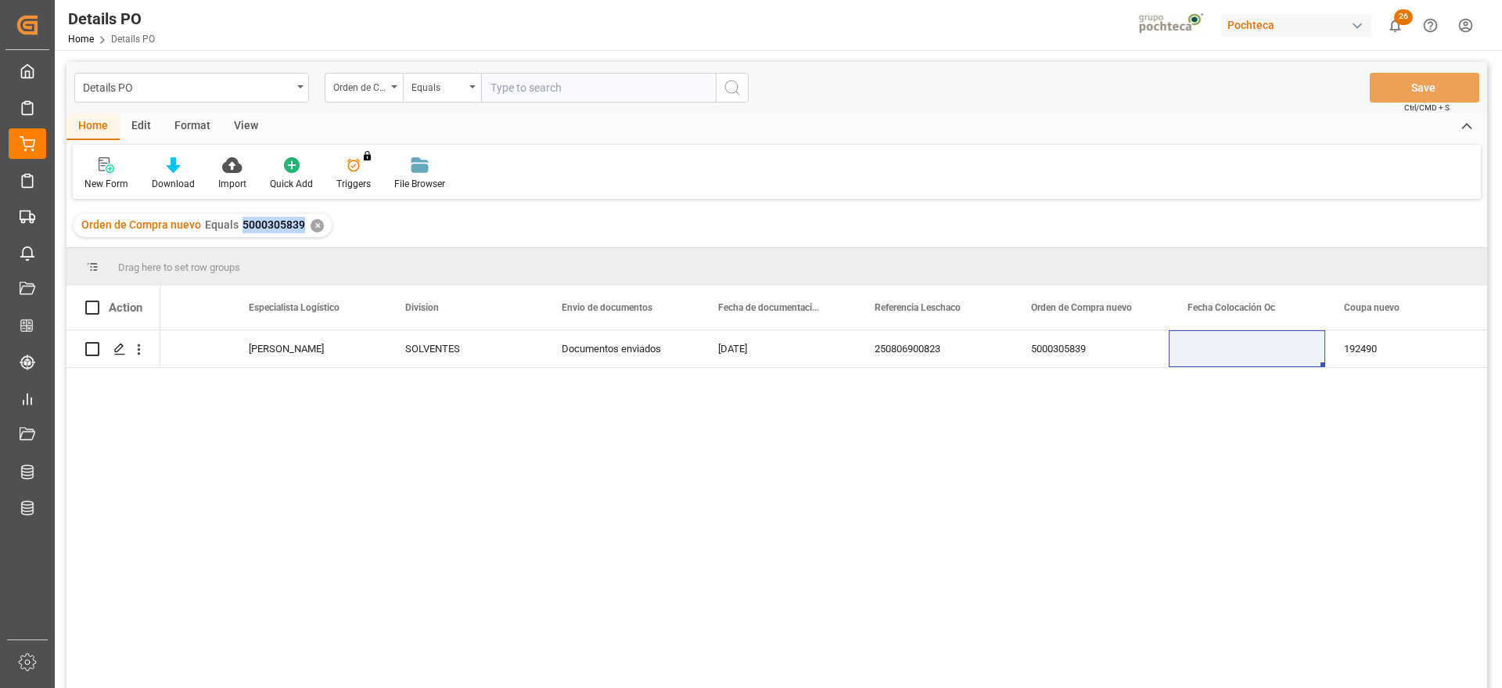
drag, startPoint x: 303, startPoint y: 225, endPoint x: 237, endPoint y: 221, distance: 65.8
click at [237, 221] on div "Orden de Compra nuevo Equals 5000305839 ✕" at bounding box center [203, 225] width 258 height 23
copy span "5000305839"
click at [318, 221] on div "✕" at bounding box center [317, 225] width 13 height 13
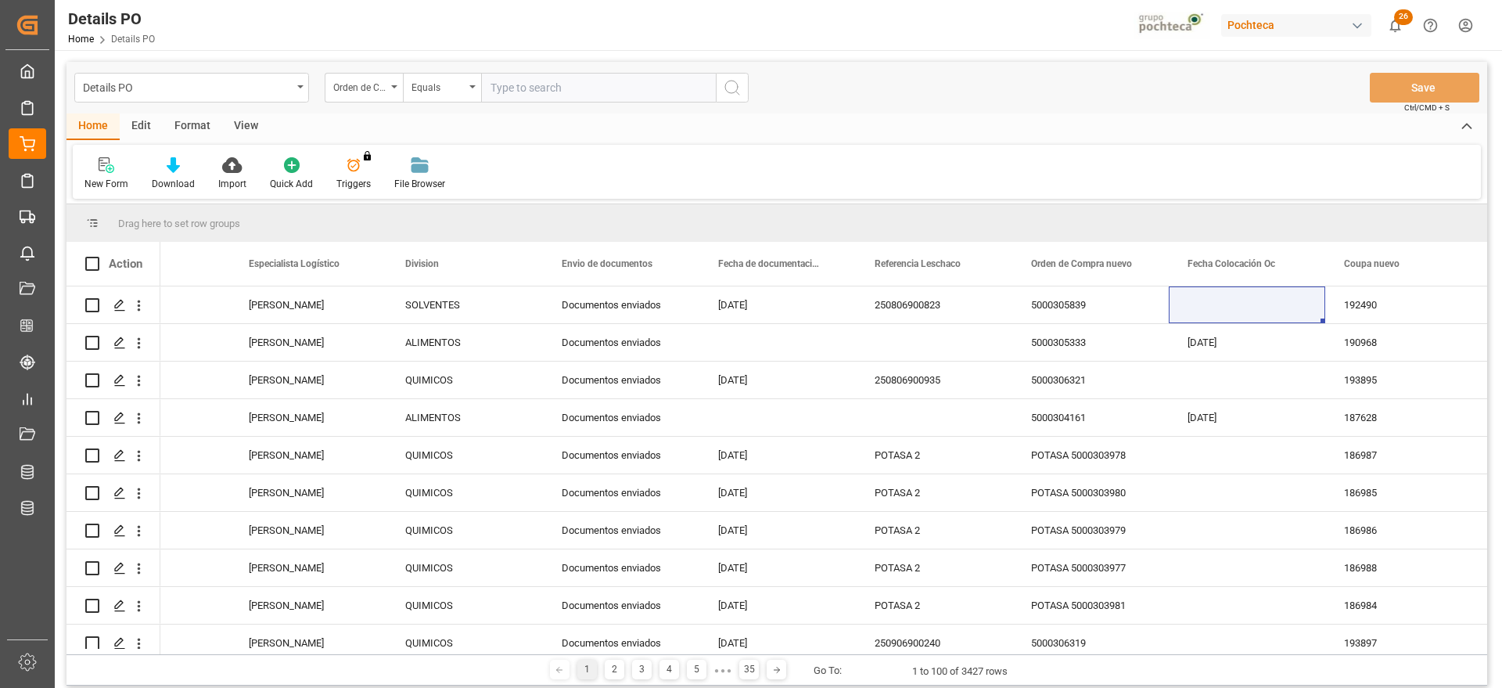
click at [524, 84] on input "text" at bounding box center [598, 88] width 235 height 30
paste input "5000306320"
type input "5000306320"
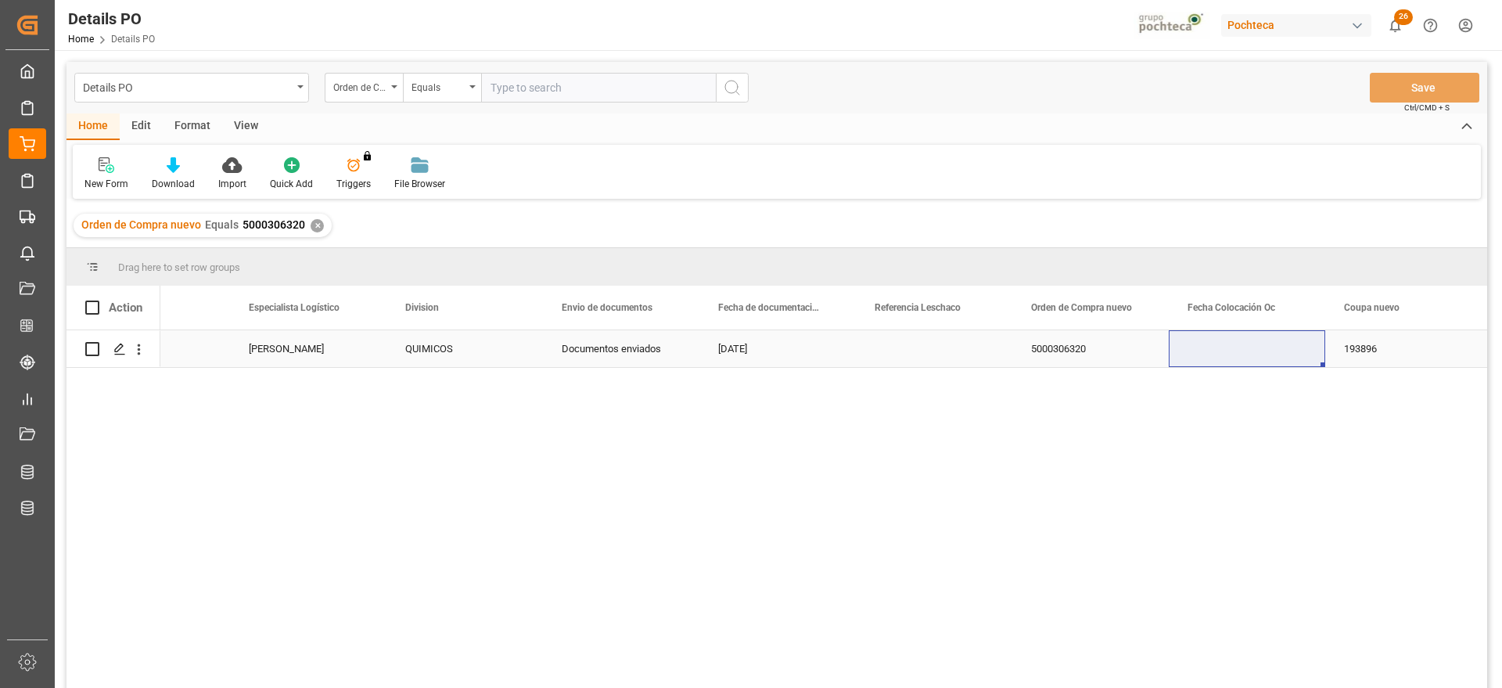
click at [956, 343] on div "Press SPACE to select this row." at bounding box center [934, 348] width 157 height 37
click at [927, 354] on div "Press SPACE to select this row." at bounding box center [934, 348] width 157 height 37
click at [927, 354] on input "Press SPACE to select this row." at bounding box center [934, 358] width 131 height 30
type input "250906900241"
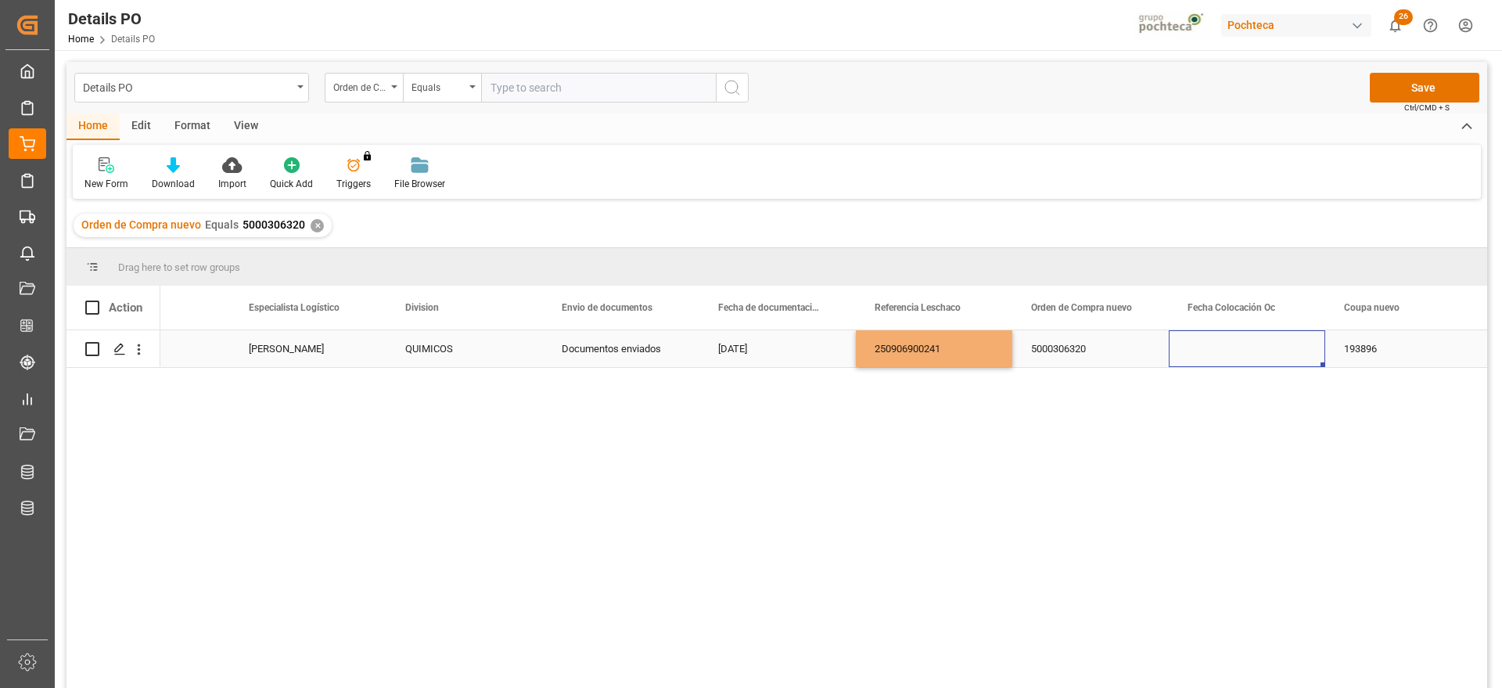
click at [1176, 354] on div "Press SPACE to select this row." at bounding box center [1247, 348] width 157 height 37
click at [1448, 83] on button "Save" at bounding box center [1425, 88] width 110 height 30
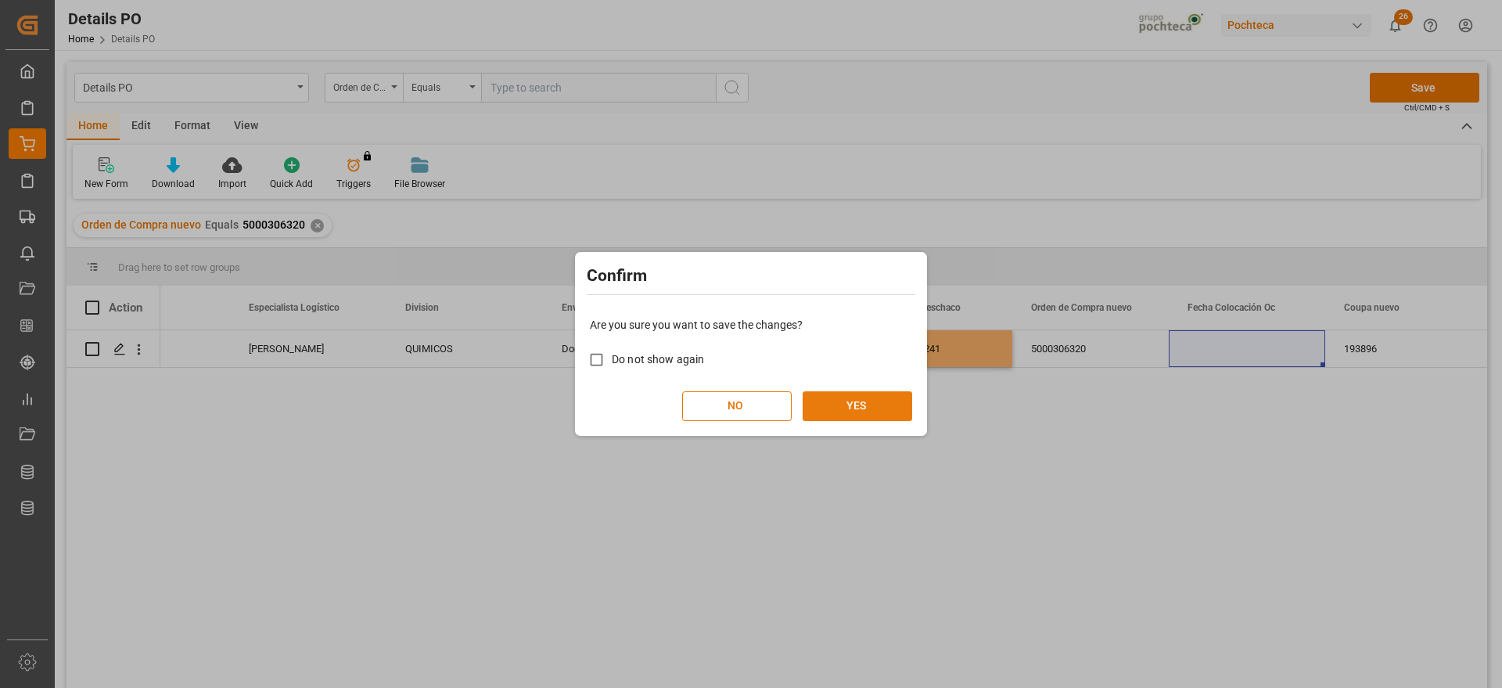
click at [901, 407] on button "YES" at bounding box center [858, 406] width 110 height 30
